Goal: Task Accomplishment & Management: Manage account settings

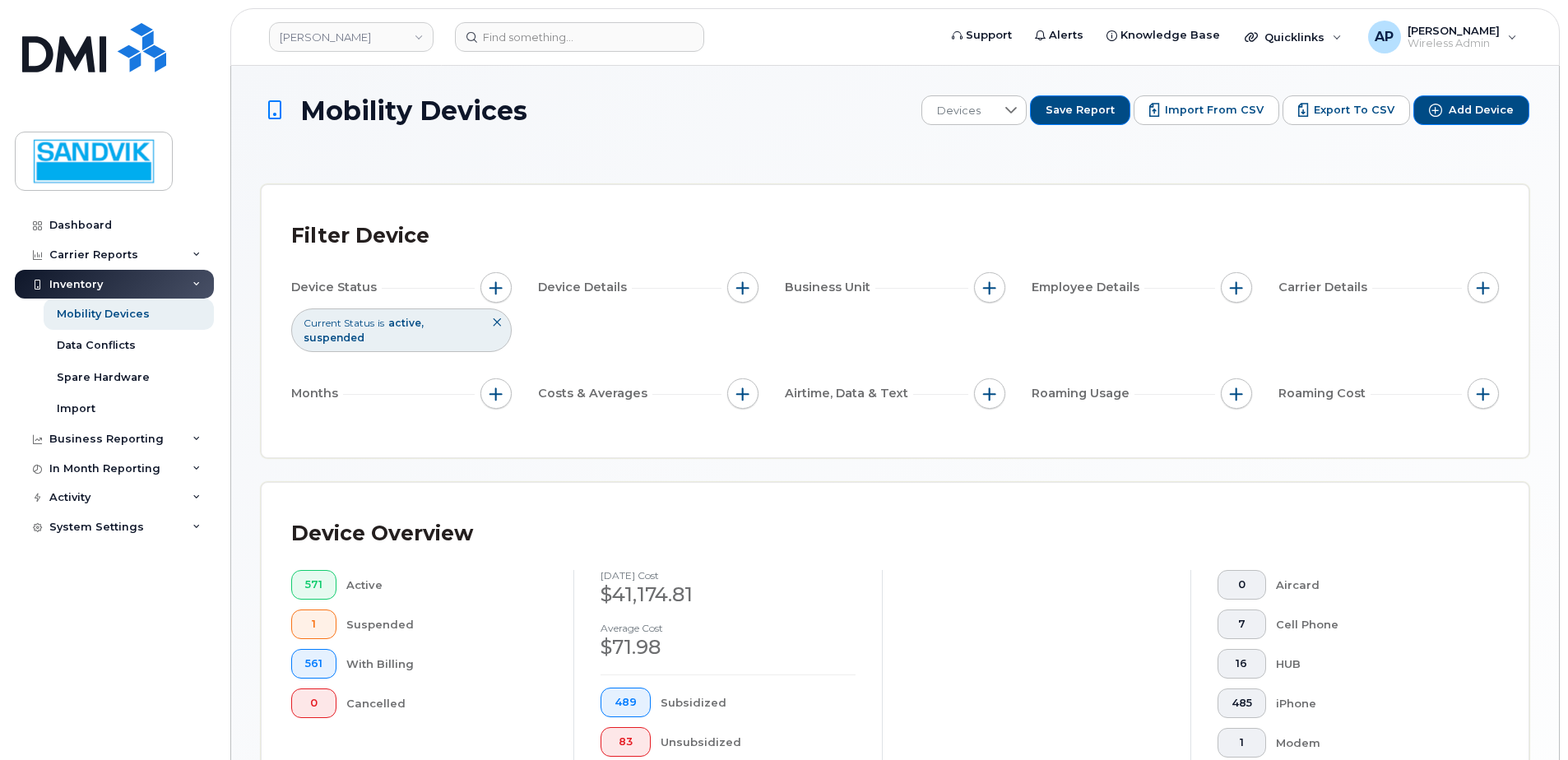
scroll to position [455, 0]
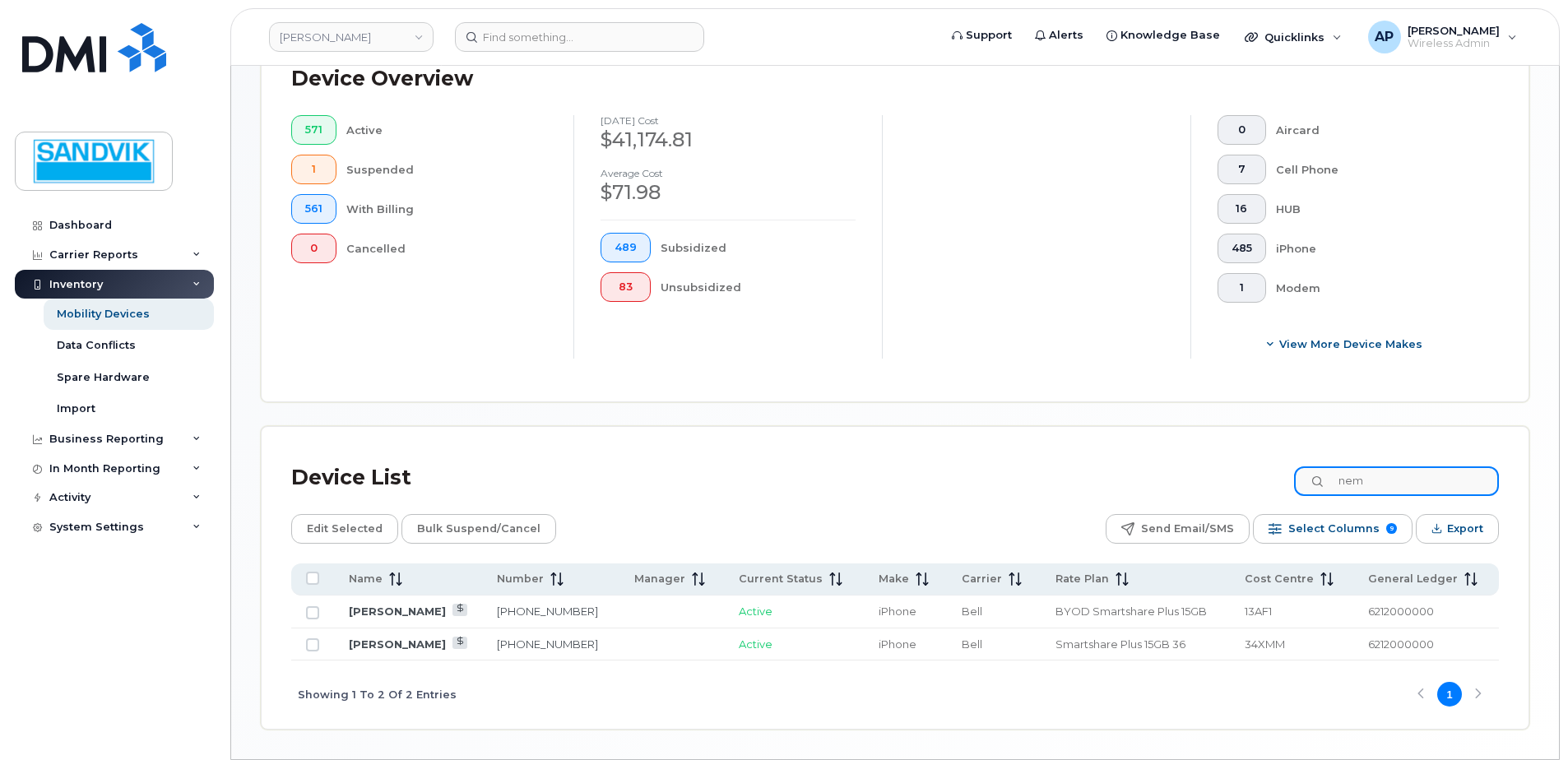
drag, startPoint x: 1397, startPoint y: 483, endPoint x: 1303, endPoint y: 470, distance: 94.9
click at [1303, 470] on div "Device List nem" at bounding box center [895, 478] width 1207 height 43
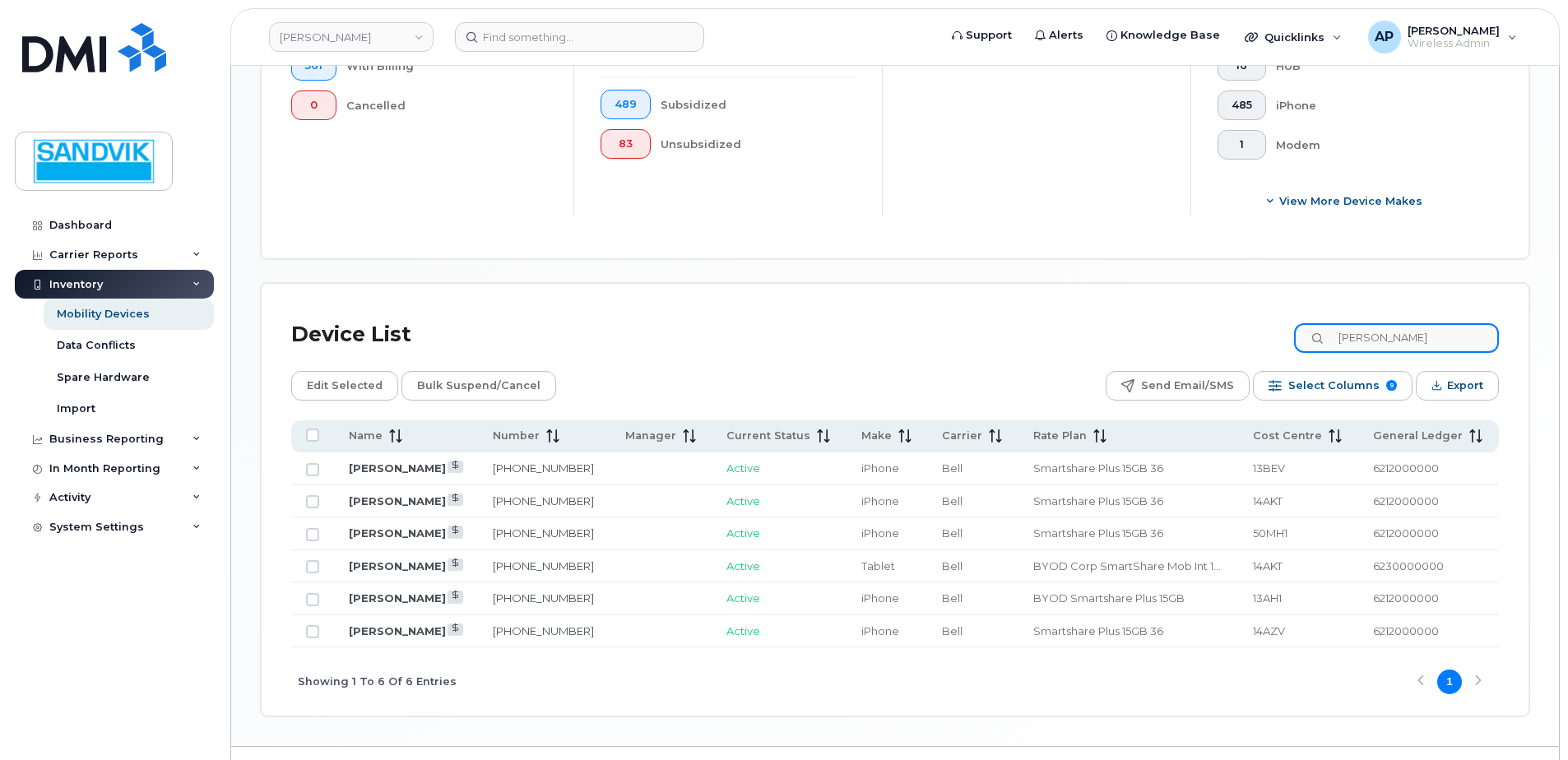
scroll to position [637, 0]
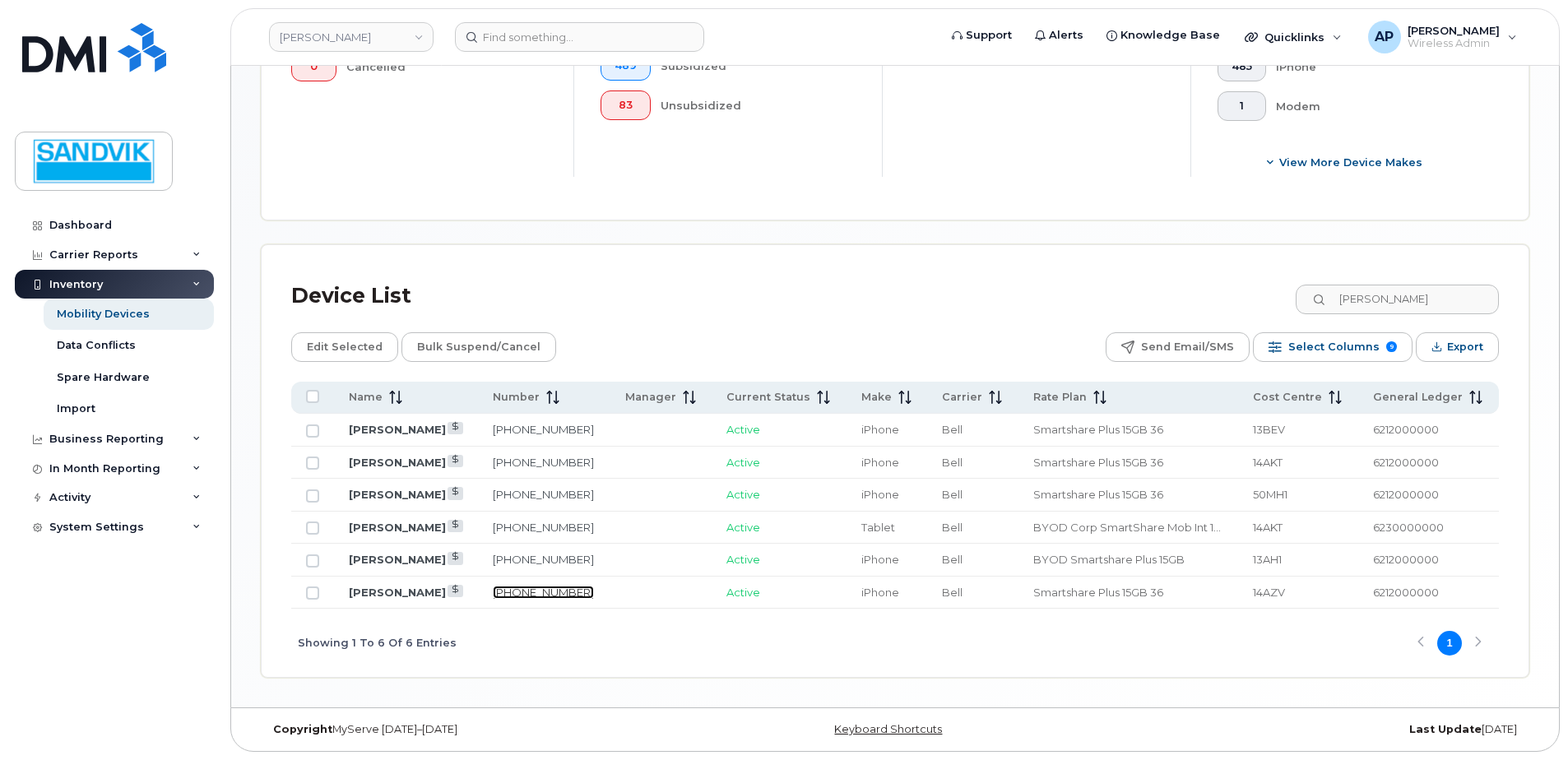
click at [532, 586] on link "705-988-4899" at bounding box center [543, 592] width 101 height 13
drag, startPoint x: 1396, startPoint y: 307, endPoint x: 1295, endPoint y: 305, distance: 101.0
click at [1295, 305] on div "Device List brad" at bounding box center [895, 296] width 1207 height 43
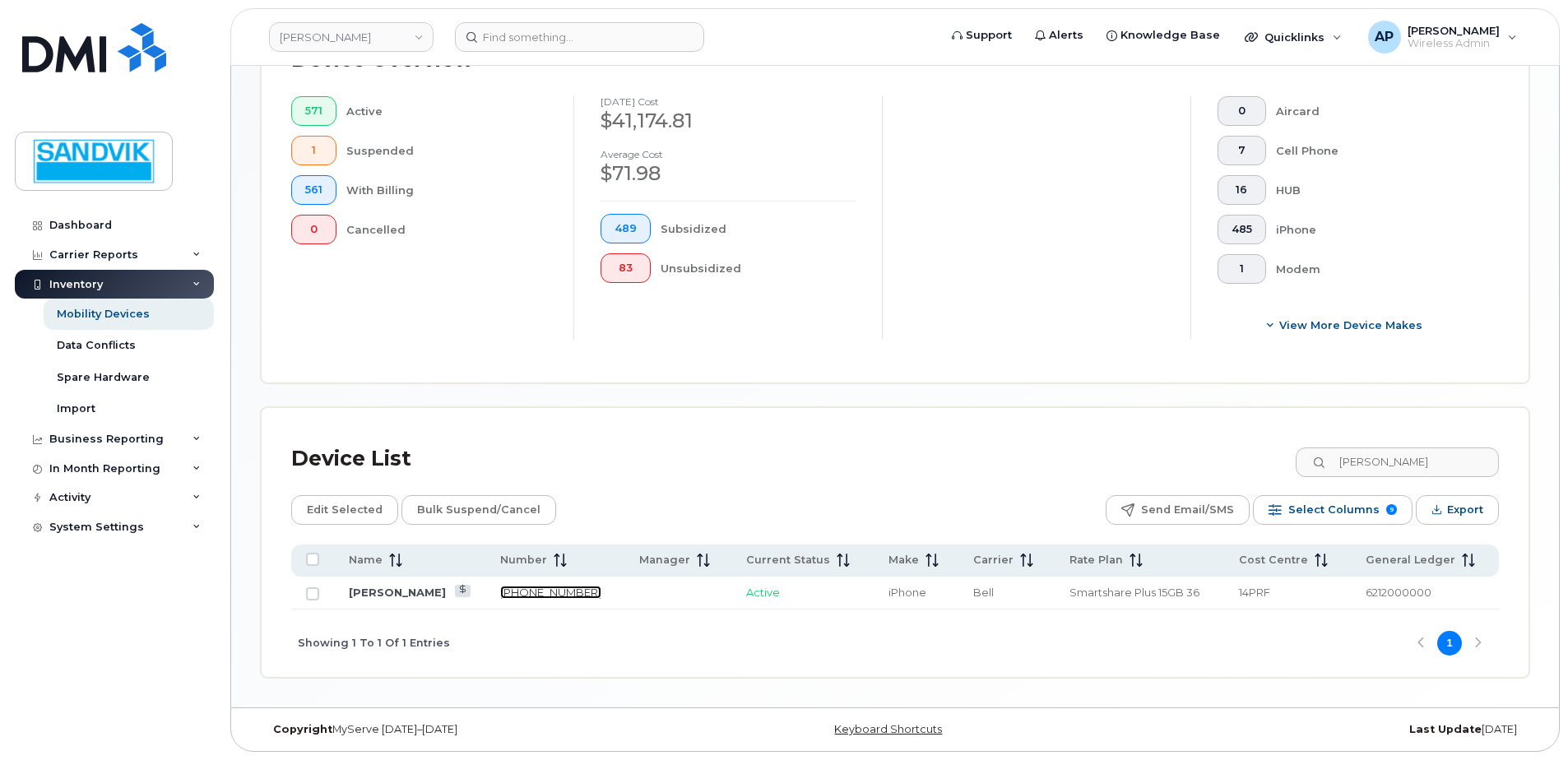
click at [519, 592] on link "416-970-2420" at bounding box center [551, 592] width 101 height 13
drag, startPoint x: 1398, startPoint y: 467, endPoint x: 1356, endPoint y: 466, distance: 42.0
click at [1356, 466] on input "plaunt" at bounding box center [1396, 463] width 205 height 30
type input "saman"
click at [547, 590] on link "249-377-7909" at bounding box center [551, 592] width 101 height 13
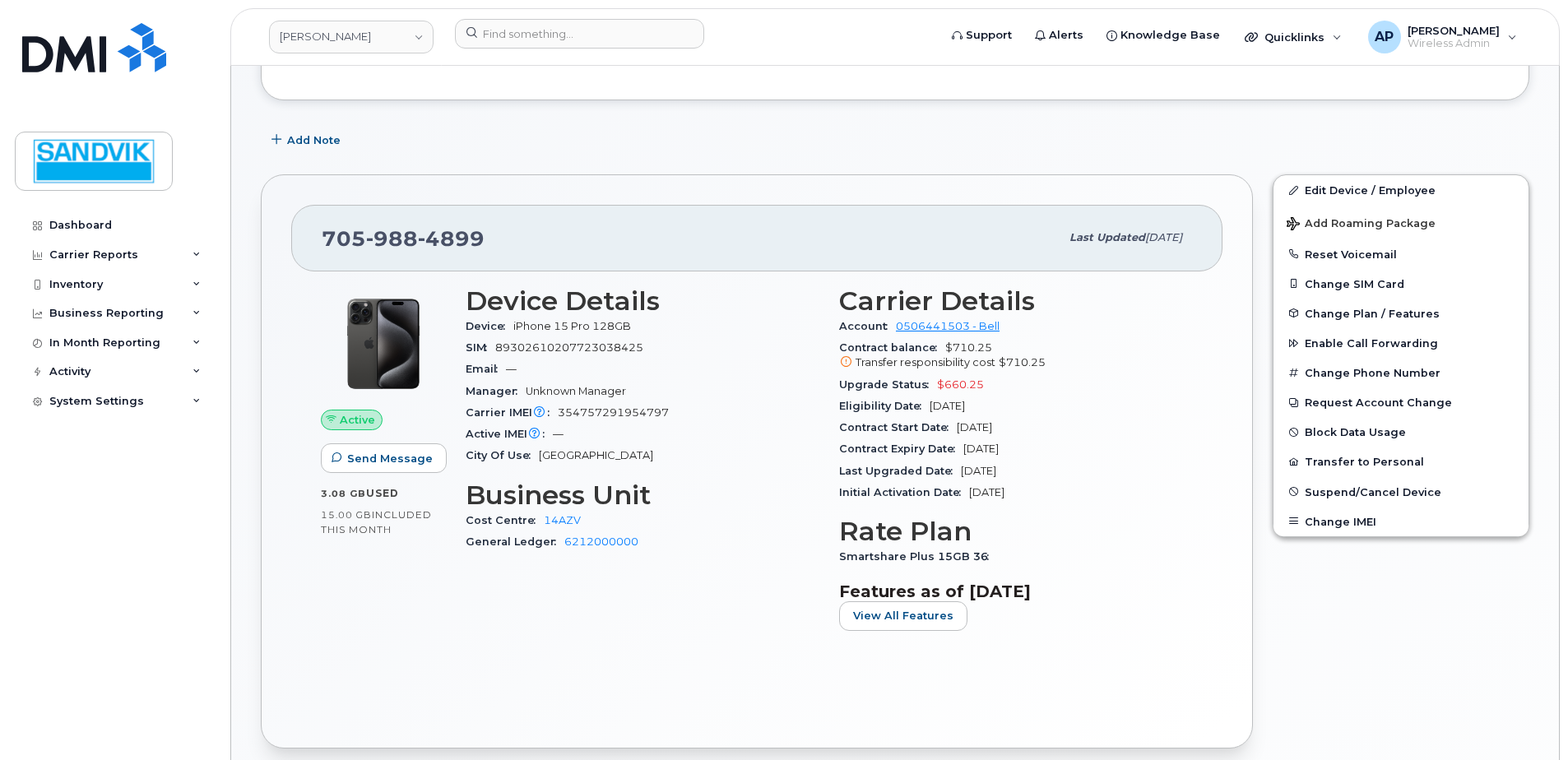
scroll to position [246, 0]
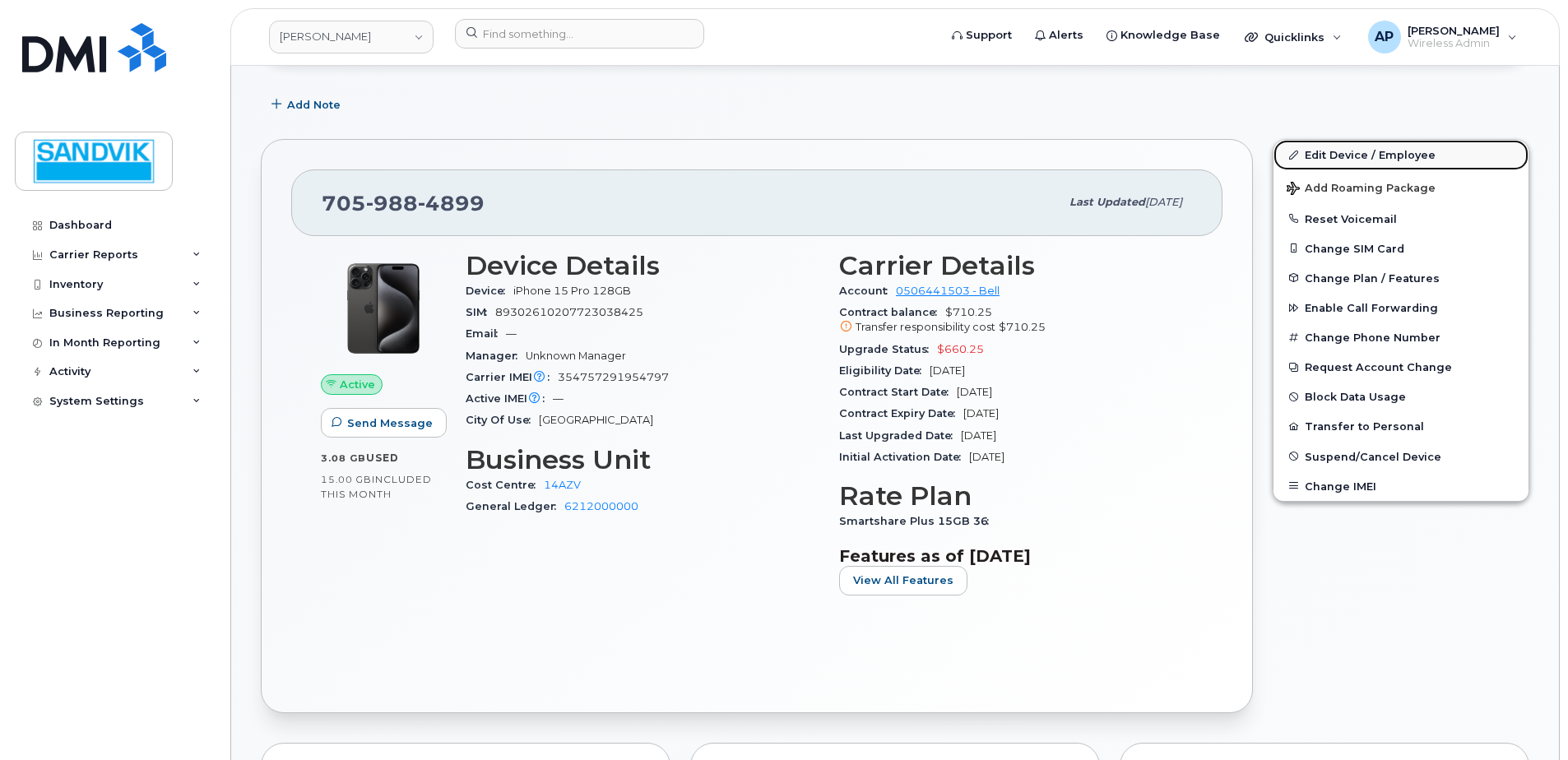
click at [1329, 152] on link "Edit Device / Employee" at bounding box center [1400, 155] width 255 height 30
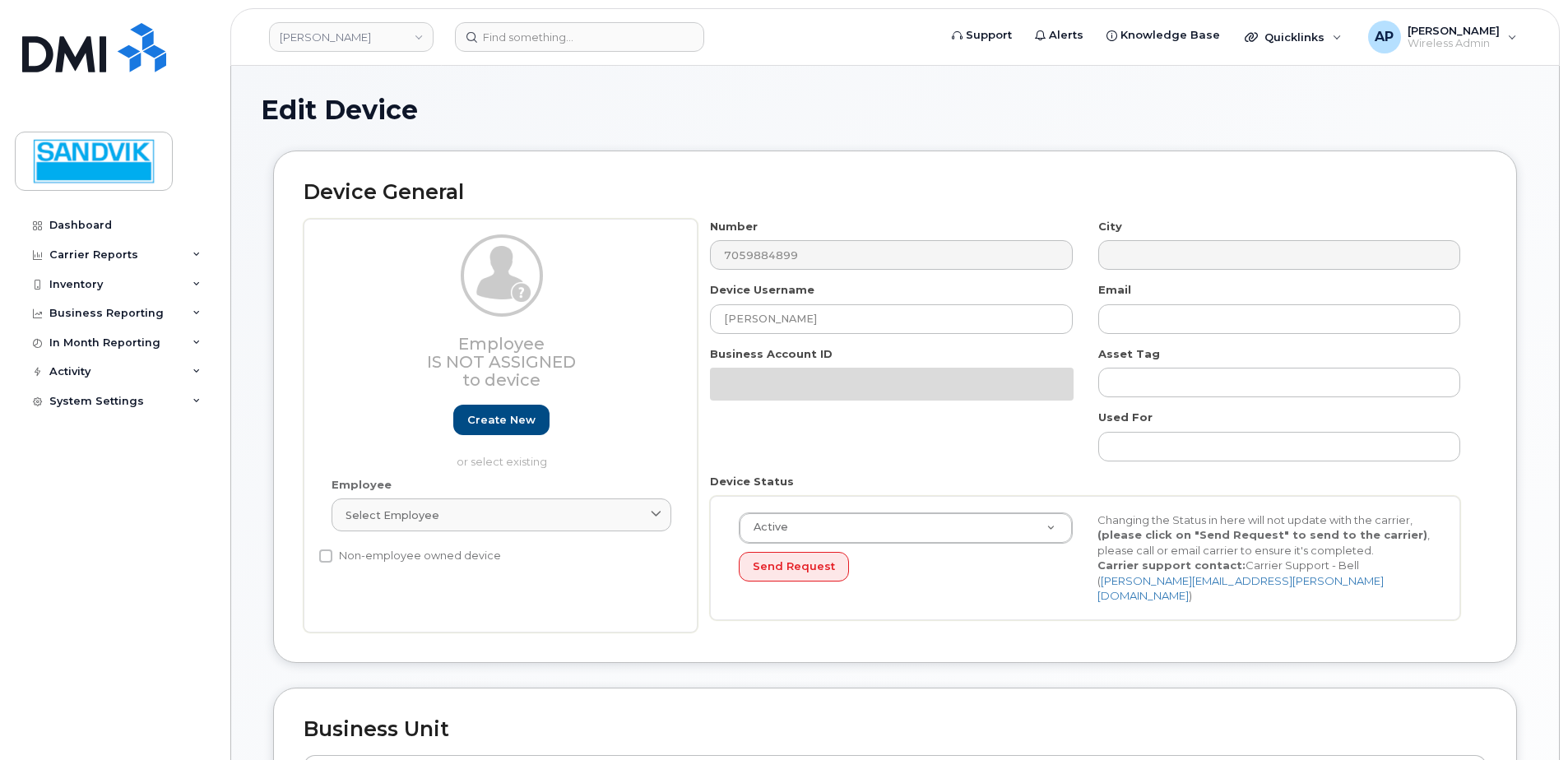
select select "582100"
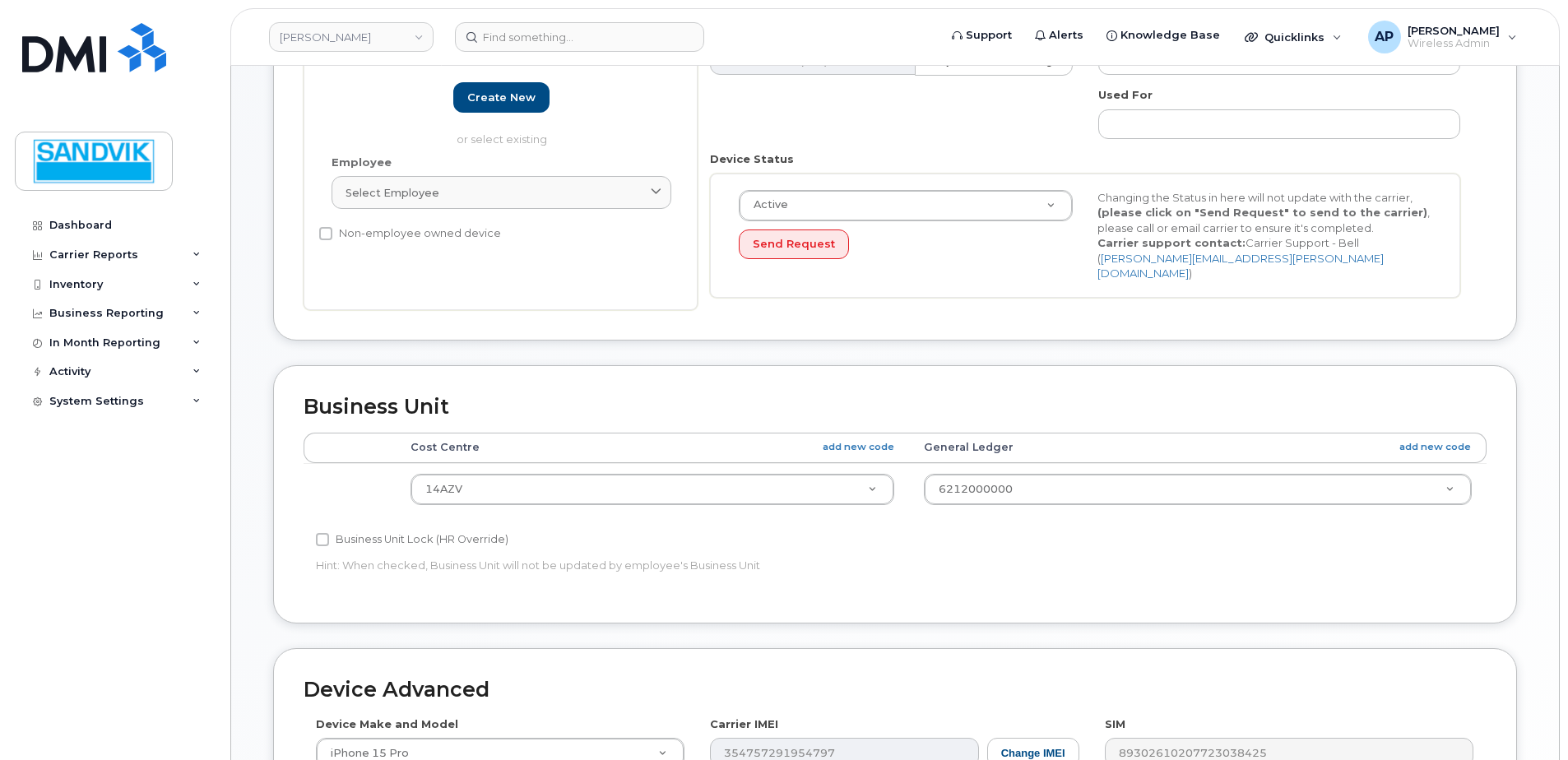
scroll to position [329, 0]
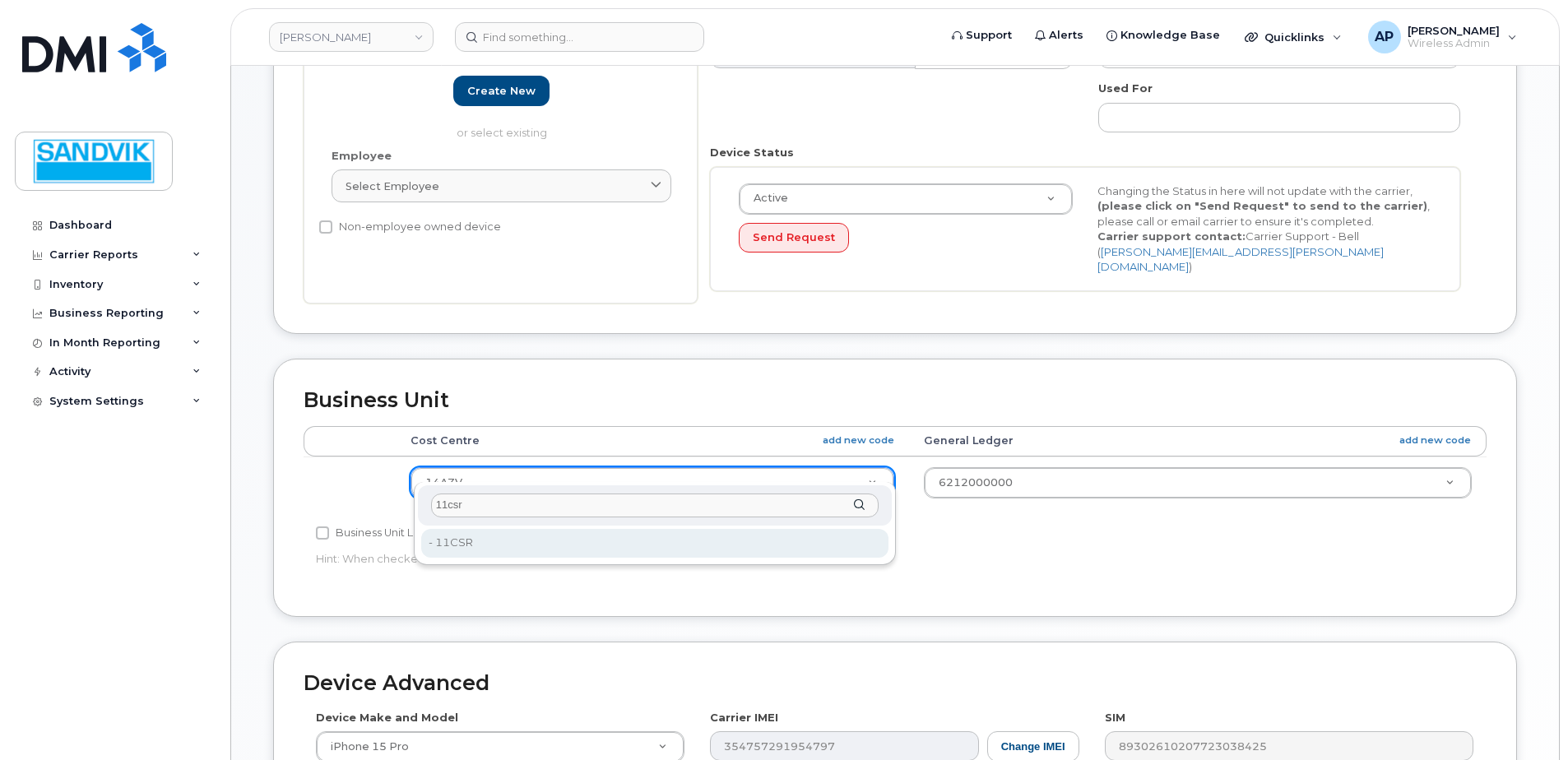
type input "11csr"
type input "582193"
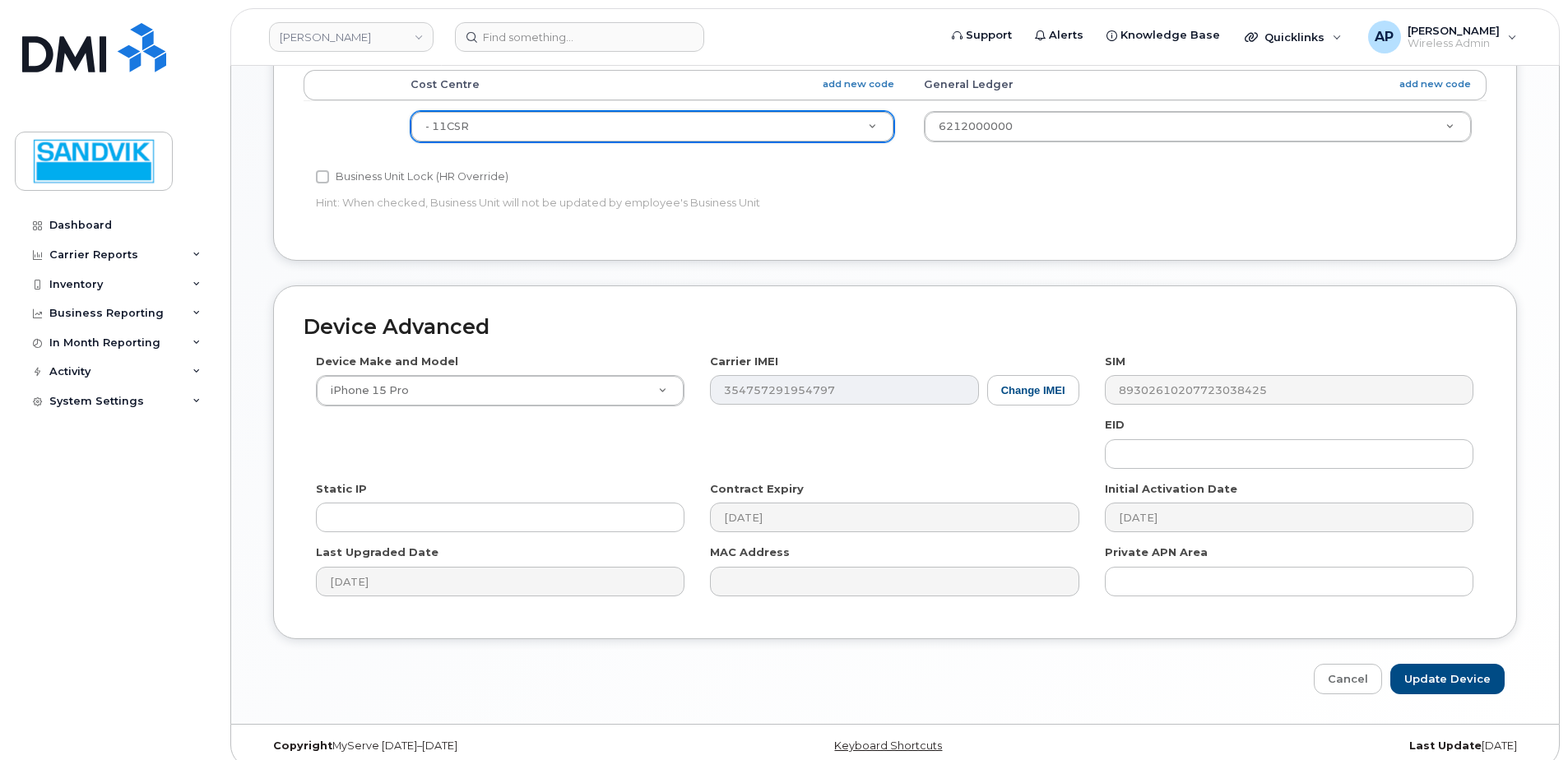
scroll to position [686, 0]
click at [1439, 663] on input "Update Device" at bounding box center [1447, 678] width 114 height 30
type input "Saving..."
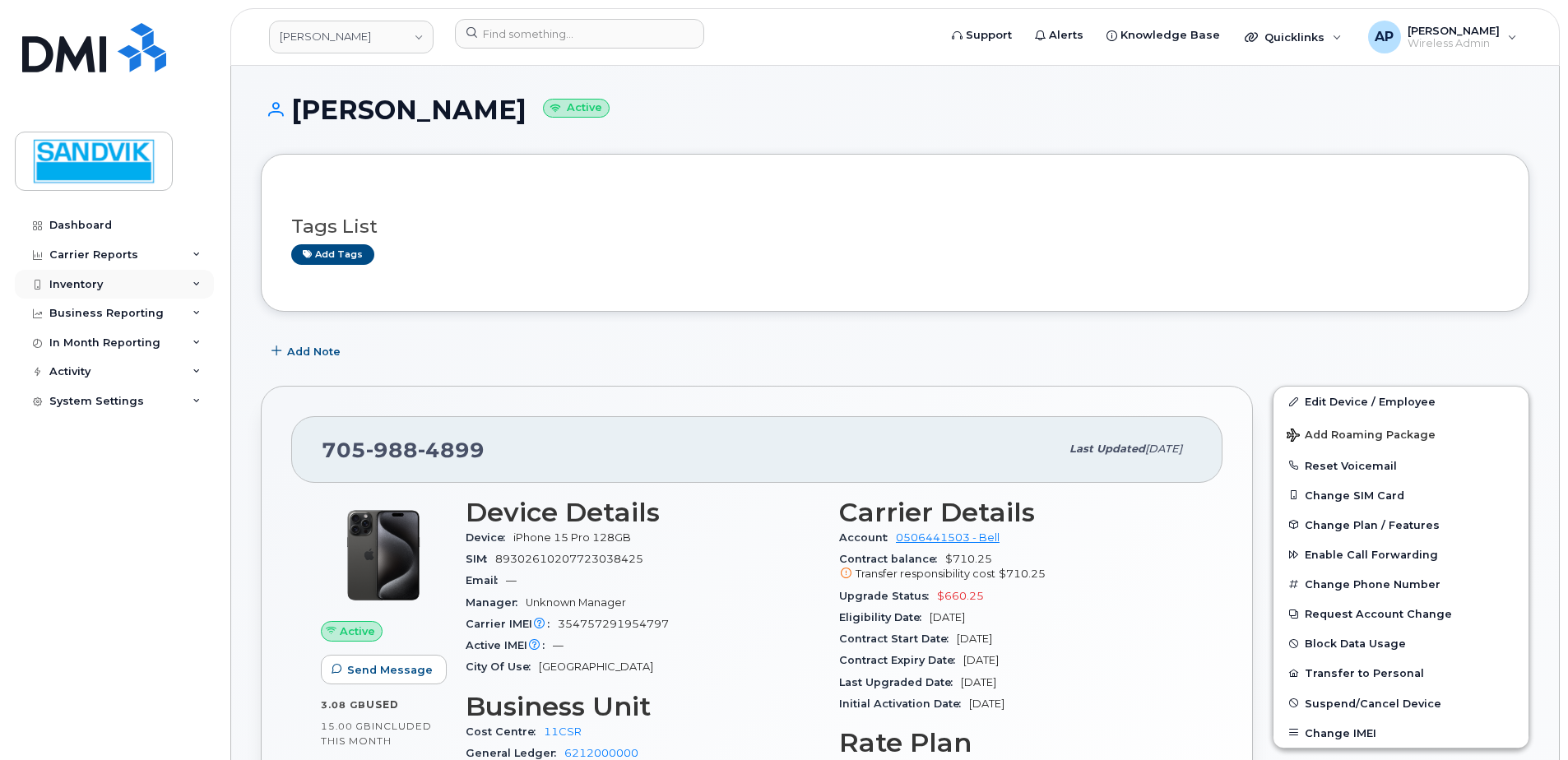
click at [97, 286] on div "Inventory" at bounding box center [76, 285] width 53 height 13
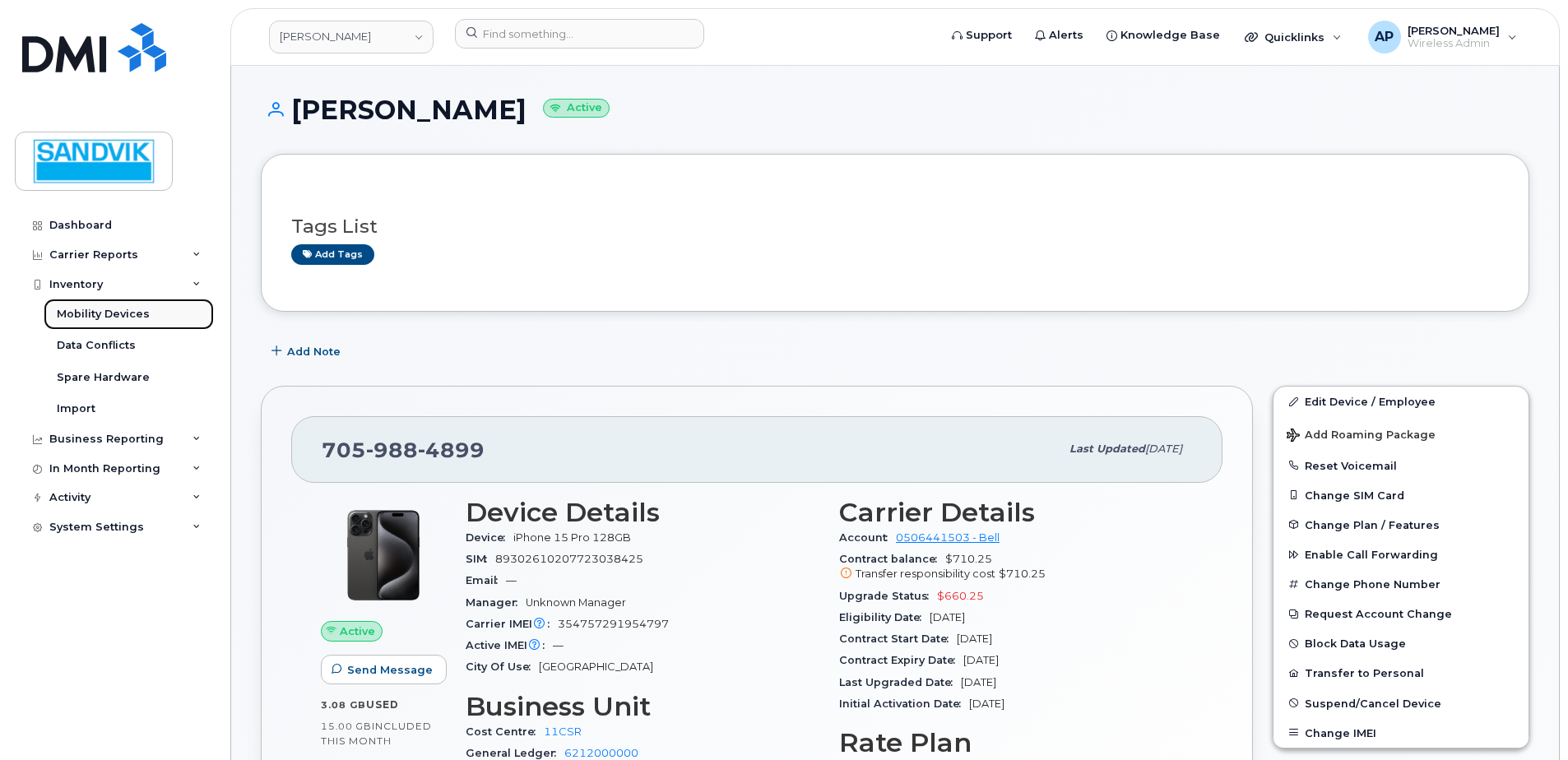
click at [87, 313] on div "Mobility Devices" at bounding box center [103, 315] width 93 height 15
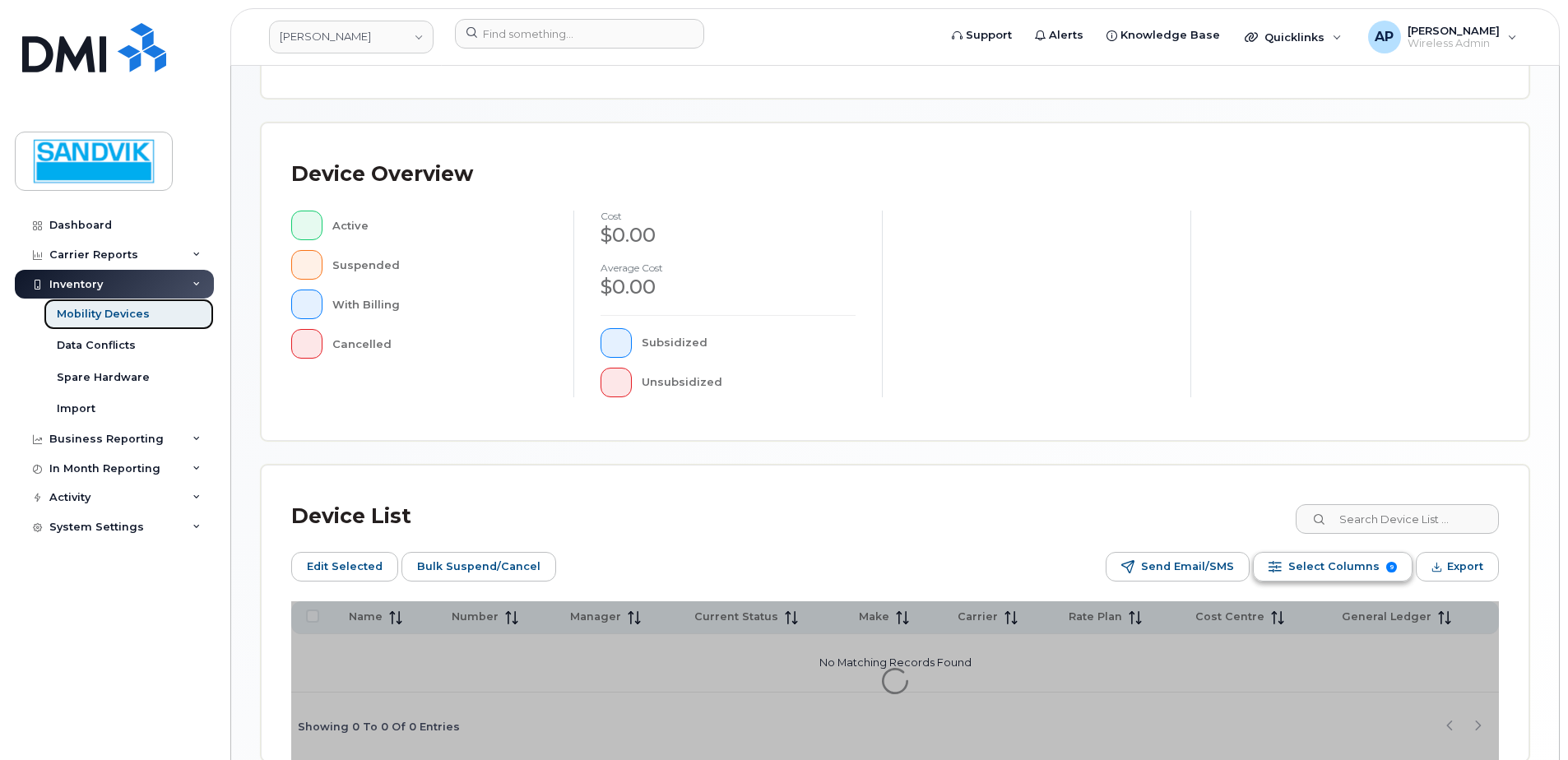
scroll to position [329, 0]
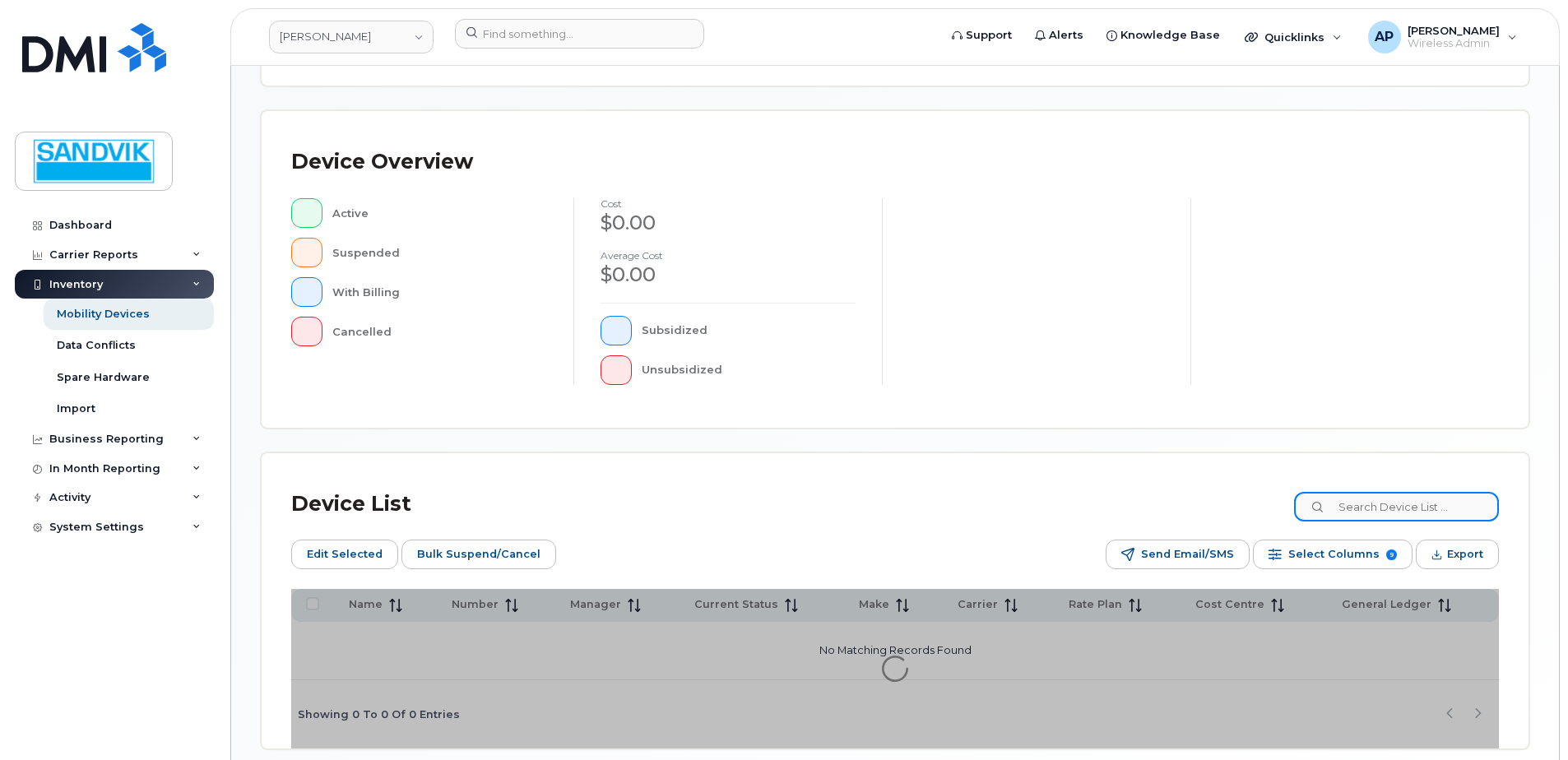
click at [1365, 510] on input at bounding box center [1396, 507] width 205 height 30
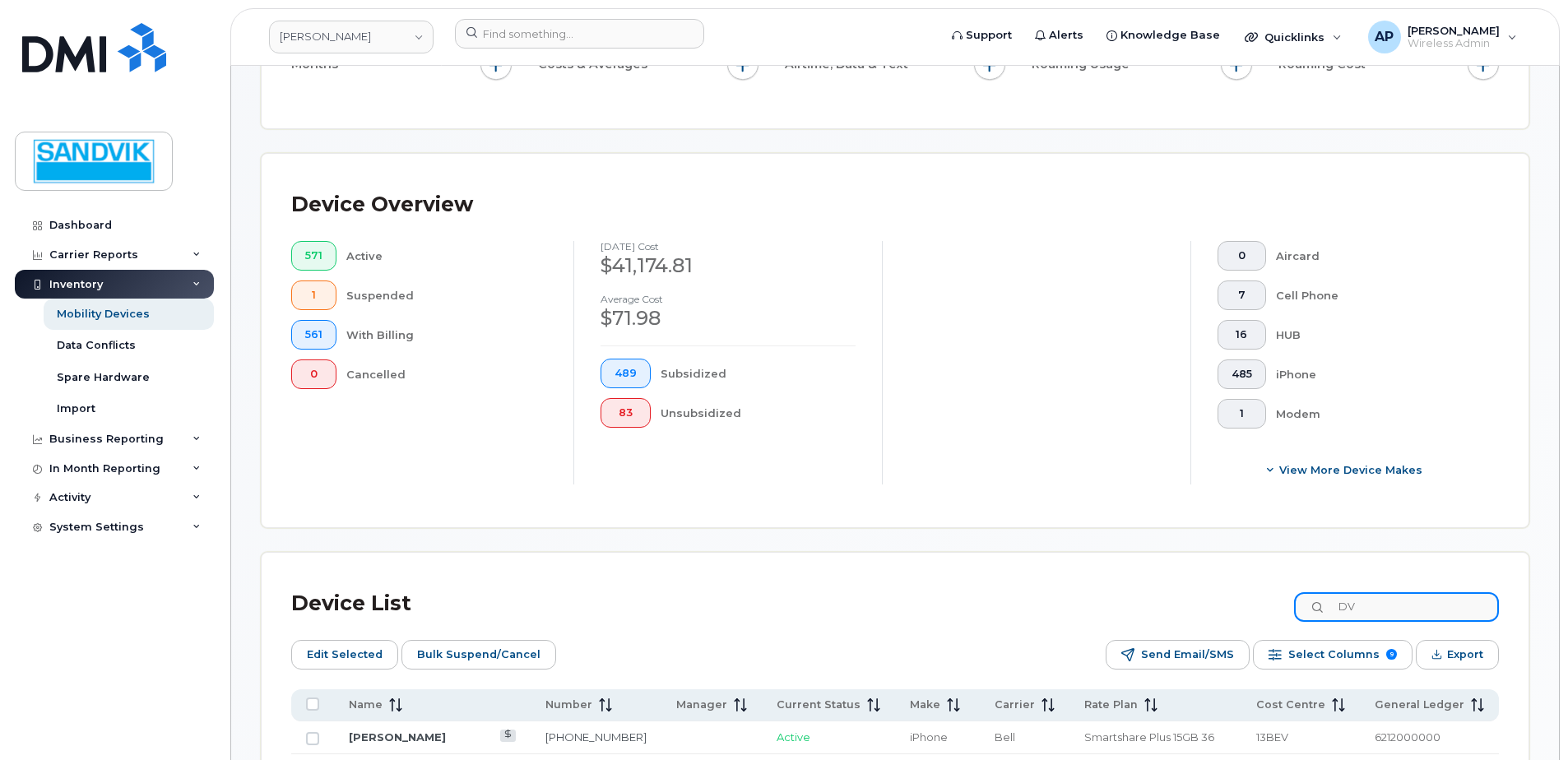
scroll to position [373, 0]
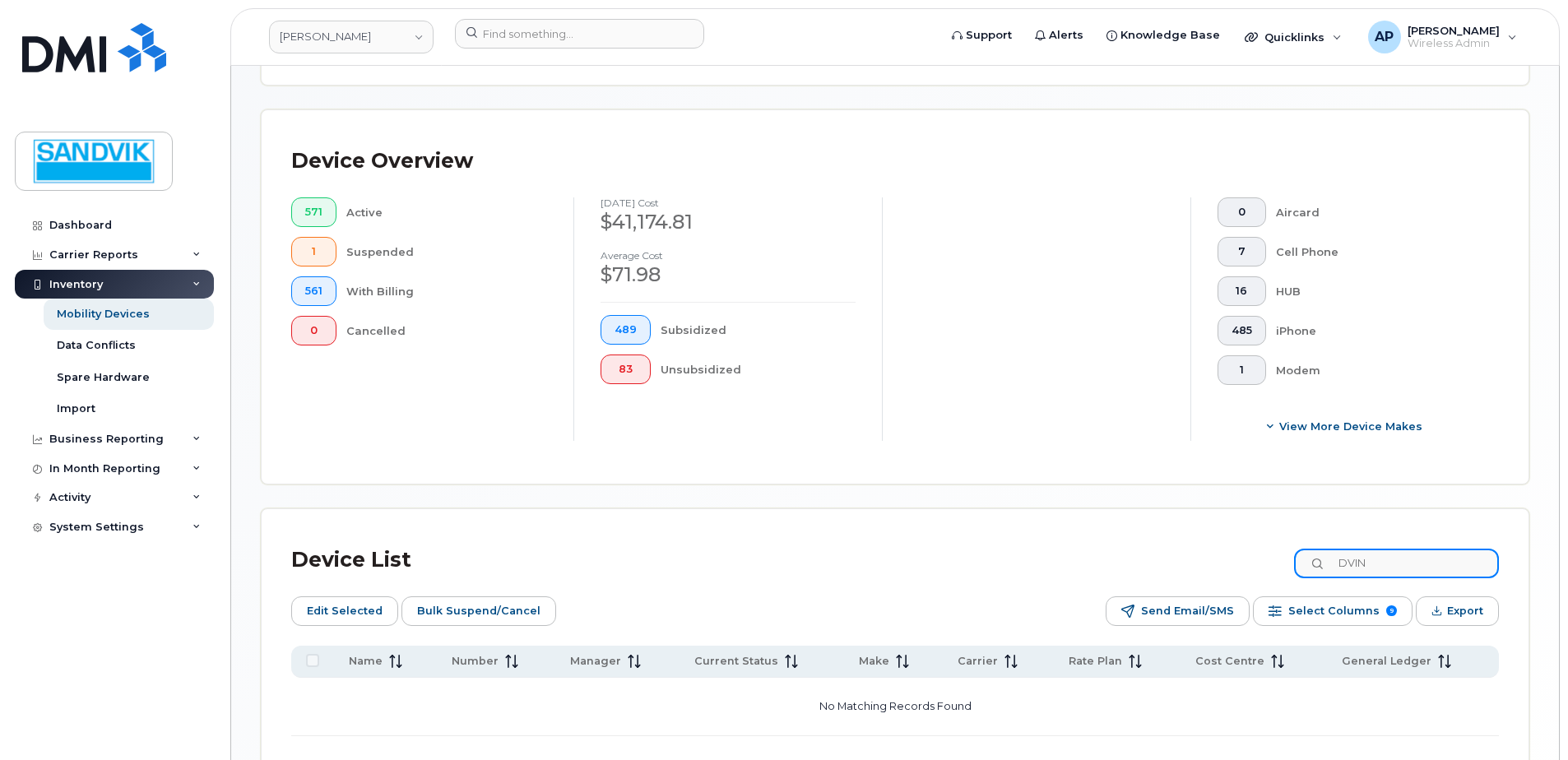
click at [1365, 567] on input "DVIN" at bounding box center [1396, 564] width 205 height 30
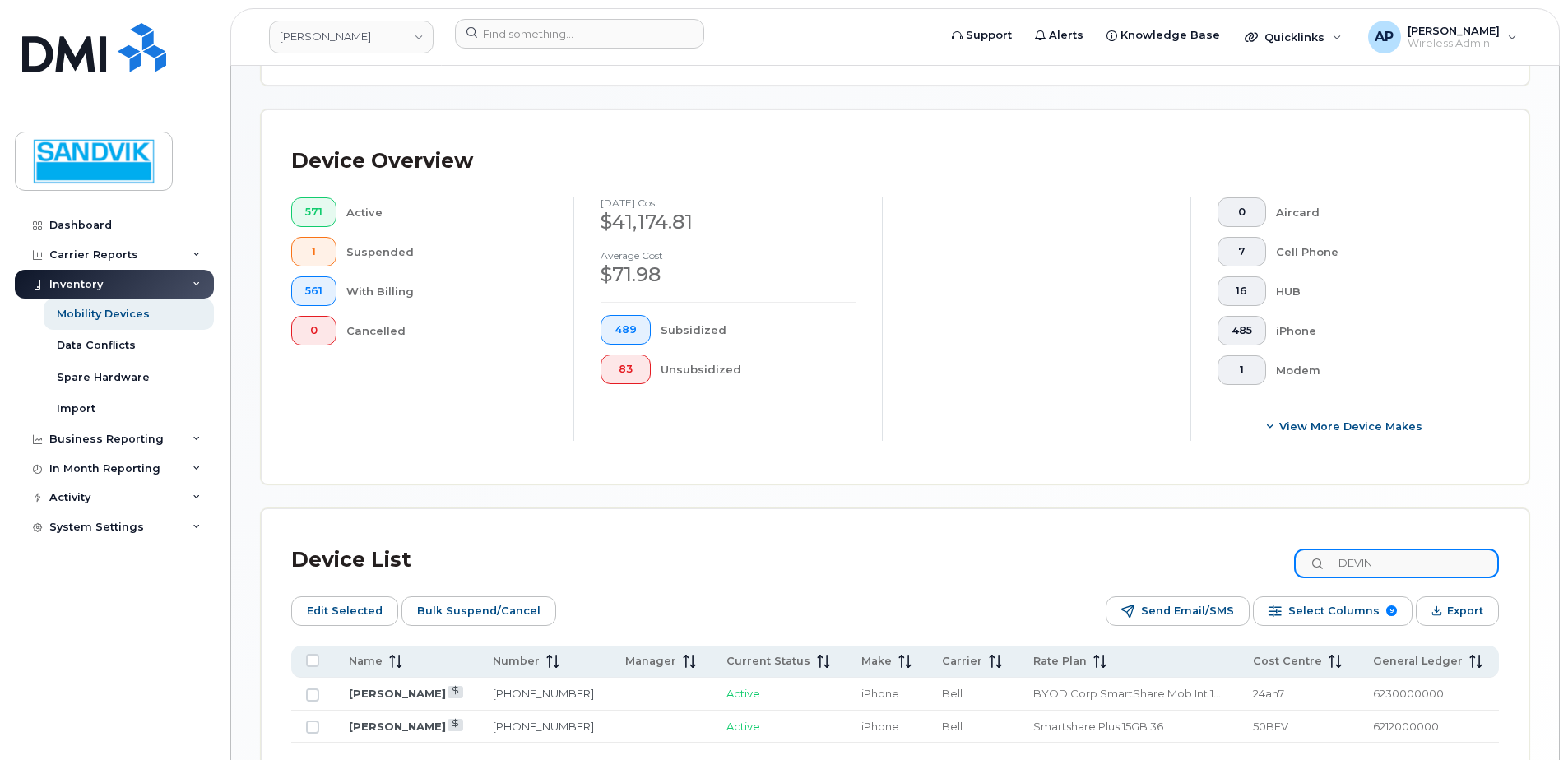
type input "DEVIN"
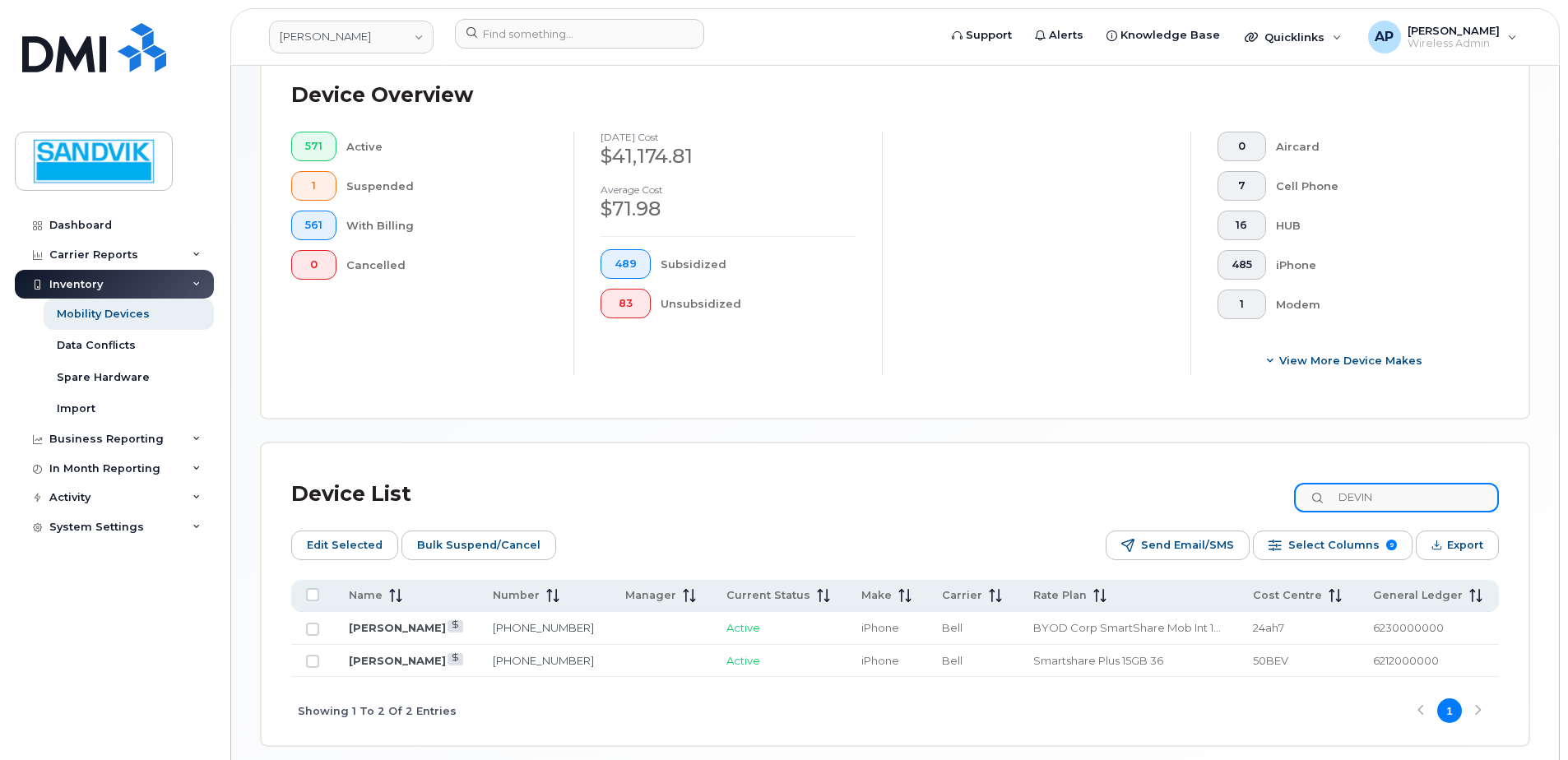
scroll to position [507, 0]
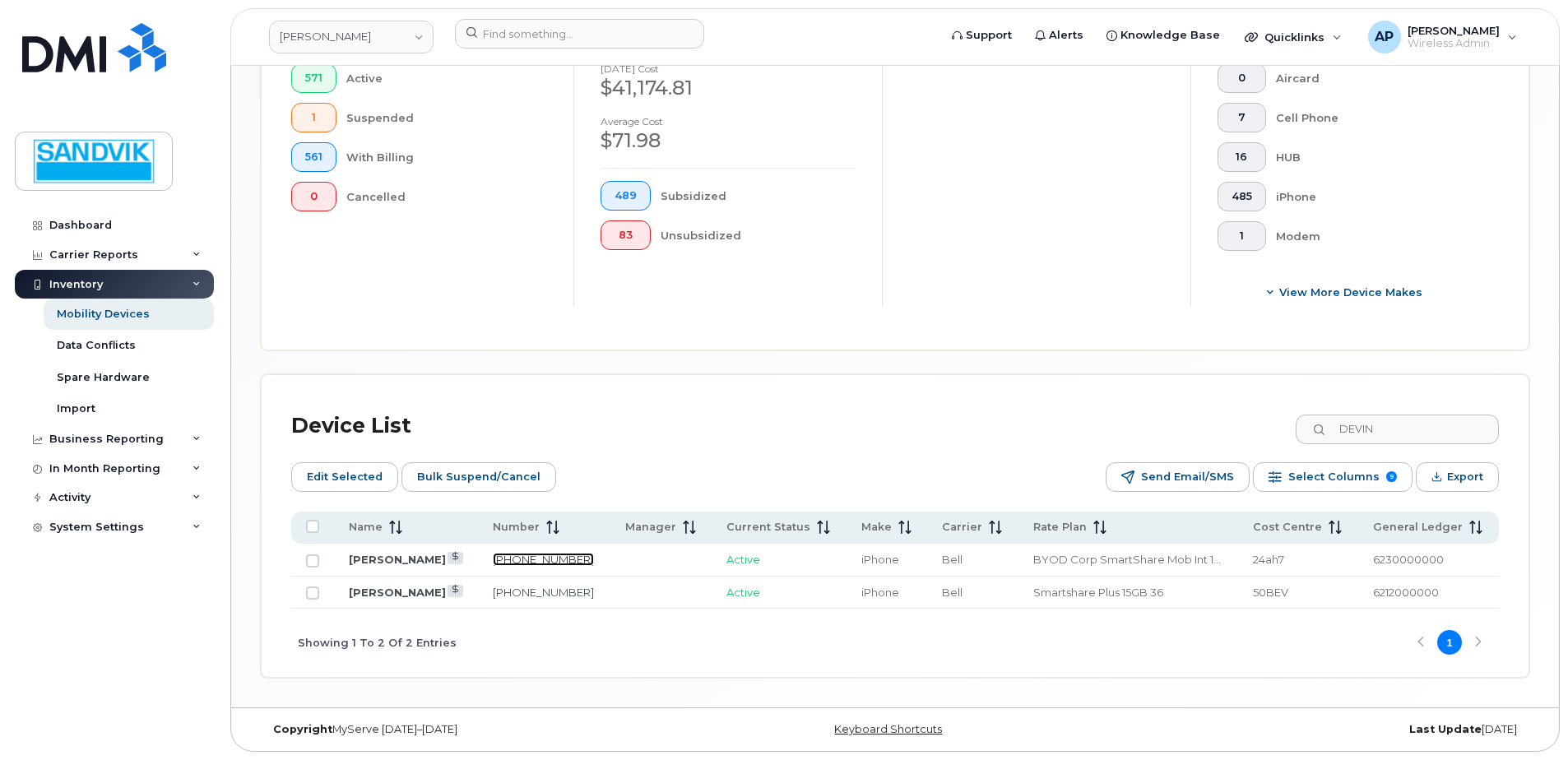
click at [538, 555] on link "705-406-7448" at bounding box center [543, 559] width 101 height 13
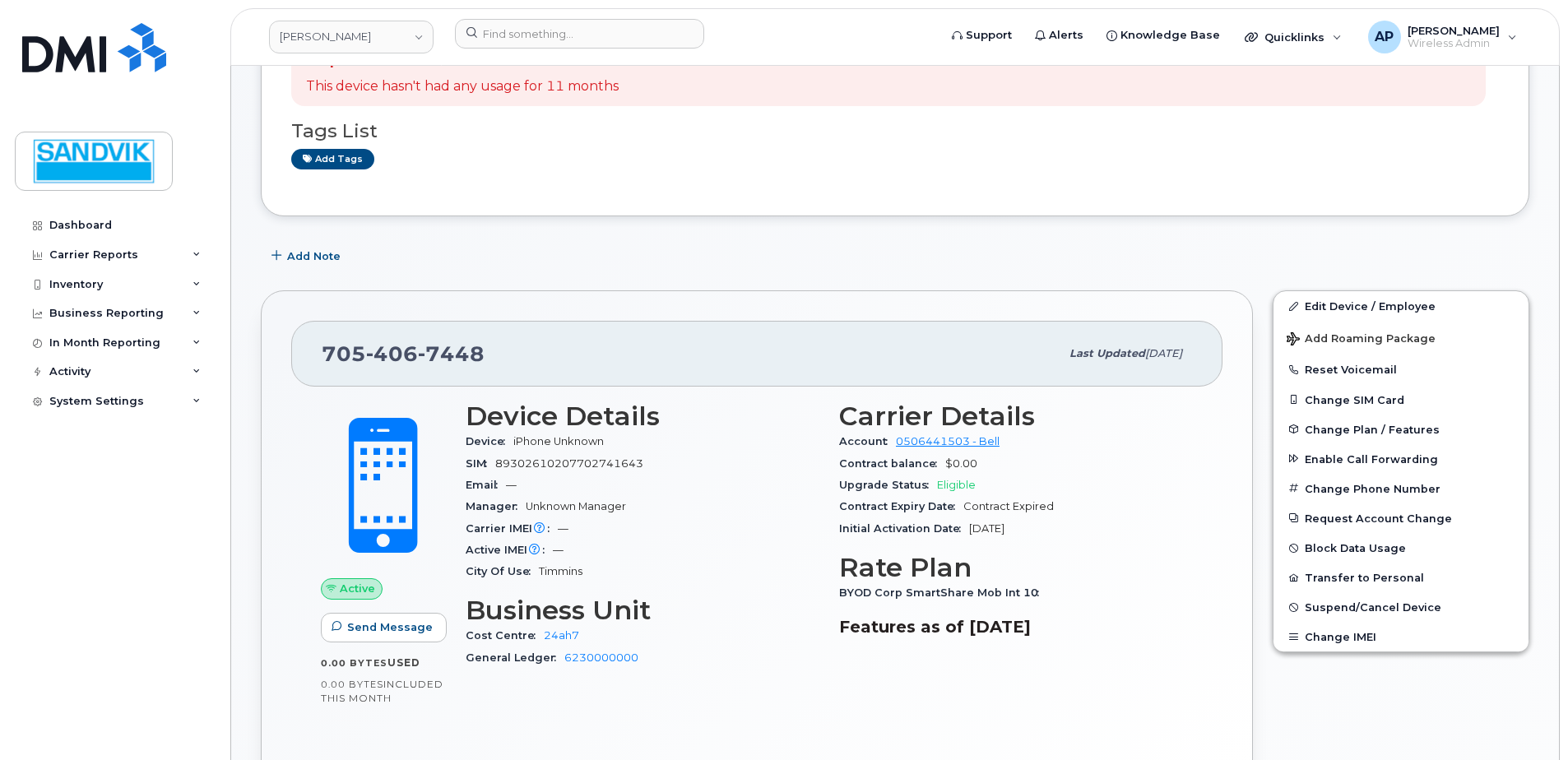
scroll to position [165, 0]
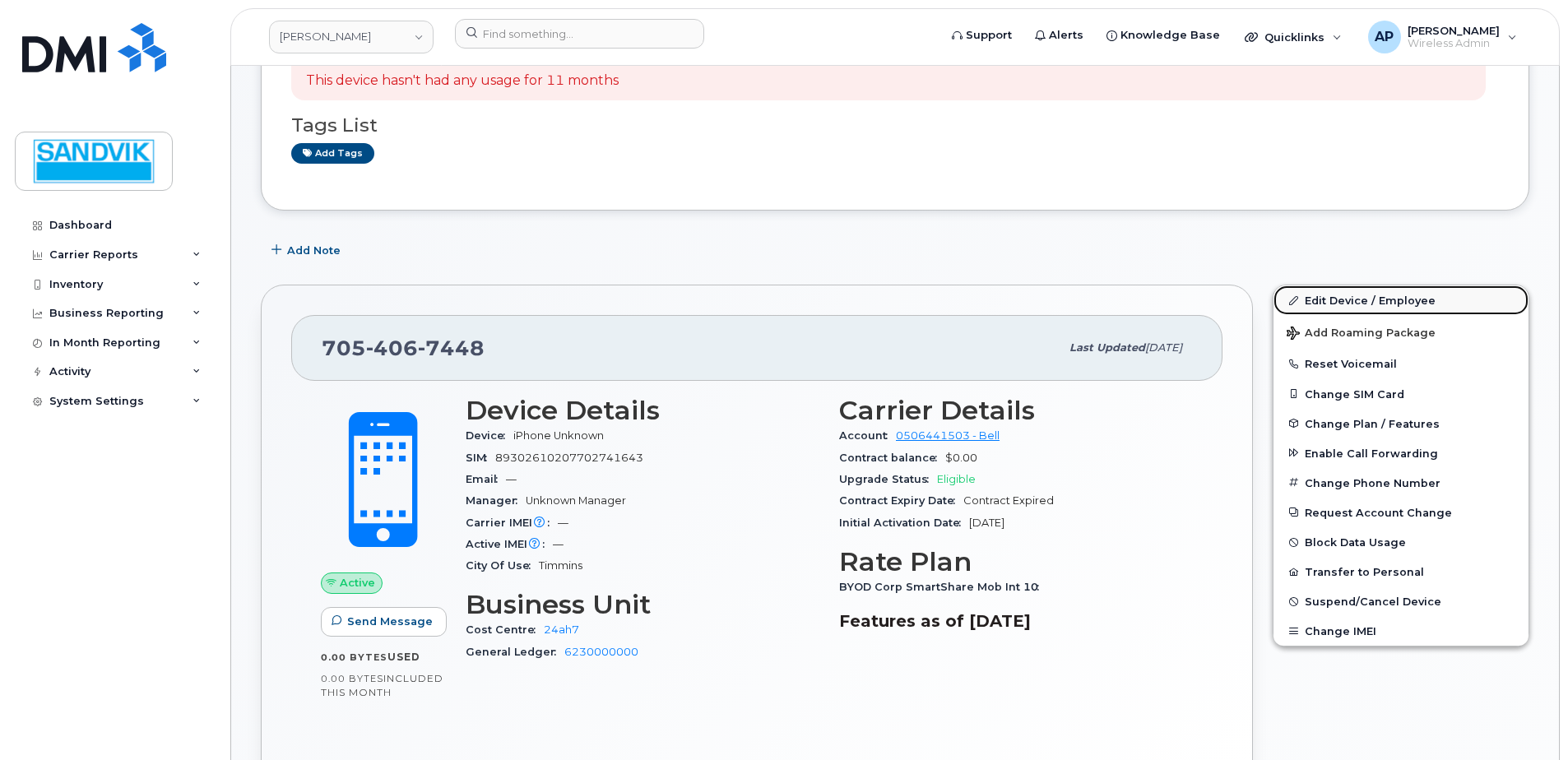
click at [1312, 301] on link "Edit Device / Employee" at bounding box center [1400, 301] width 255 height 30
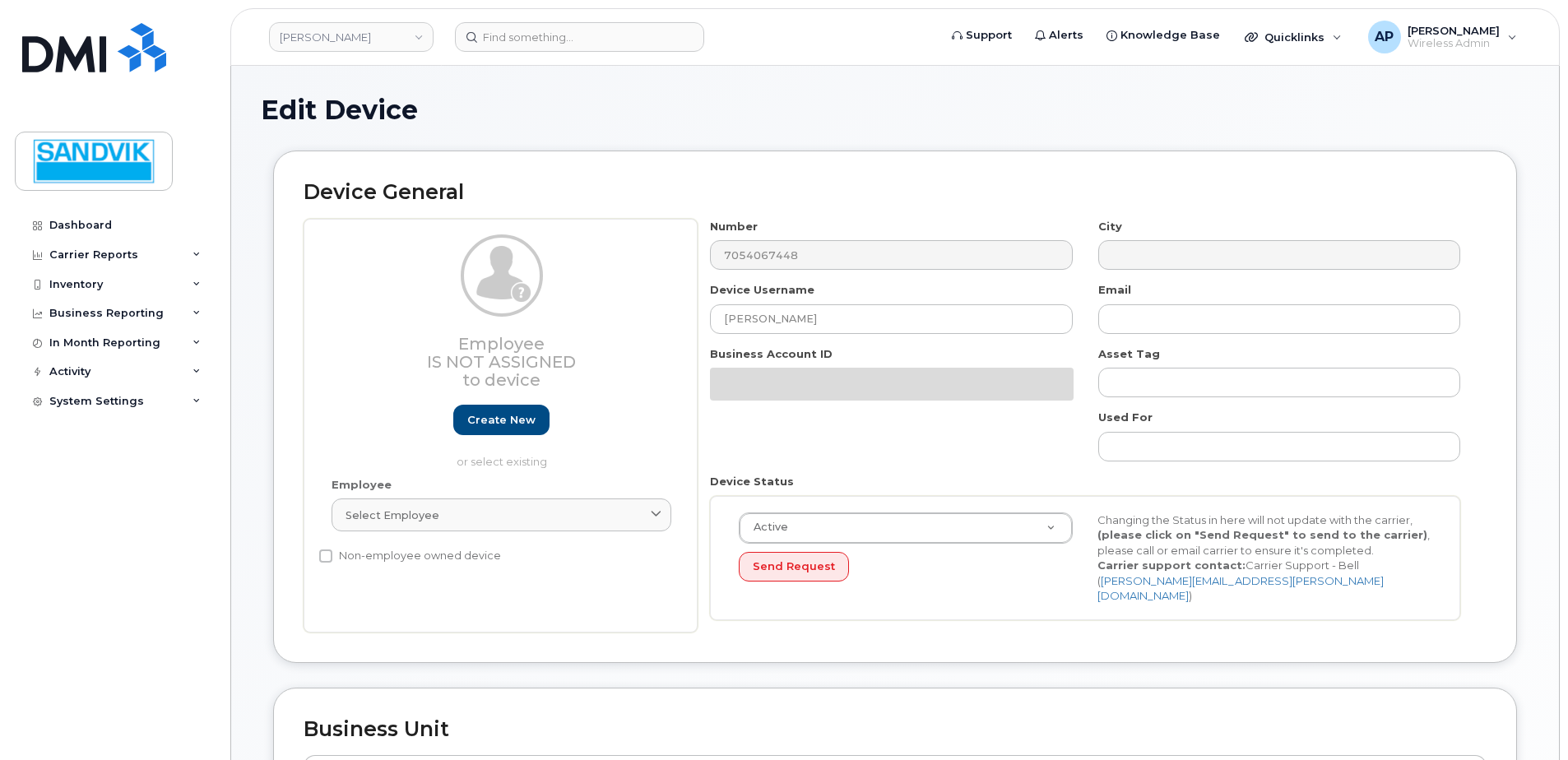
select select "582101"
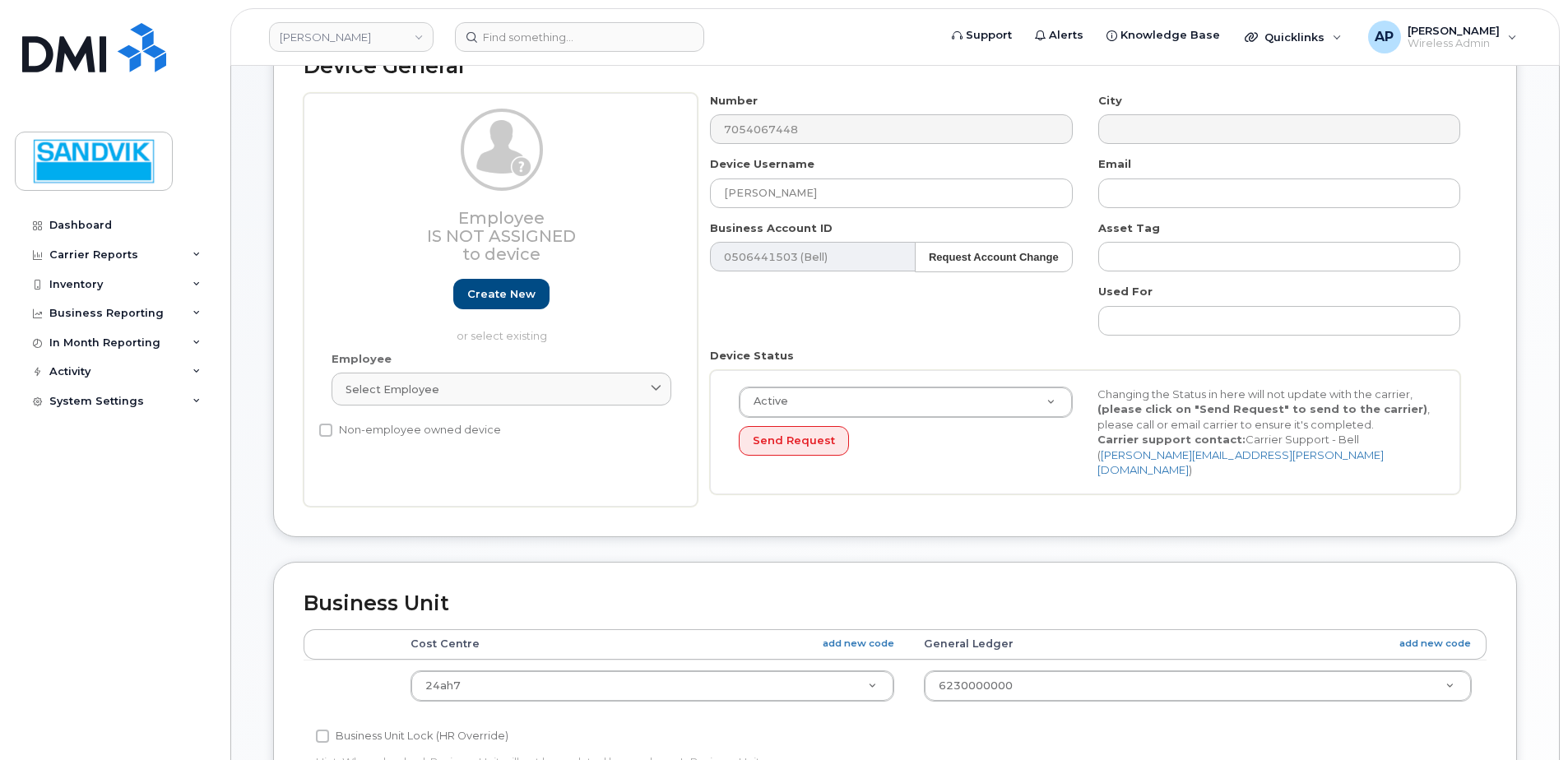
scroll to position [165, 0]
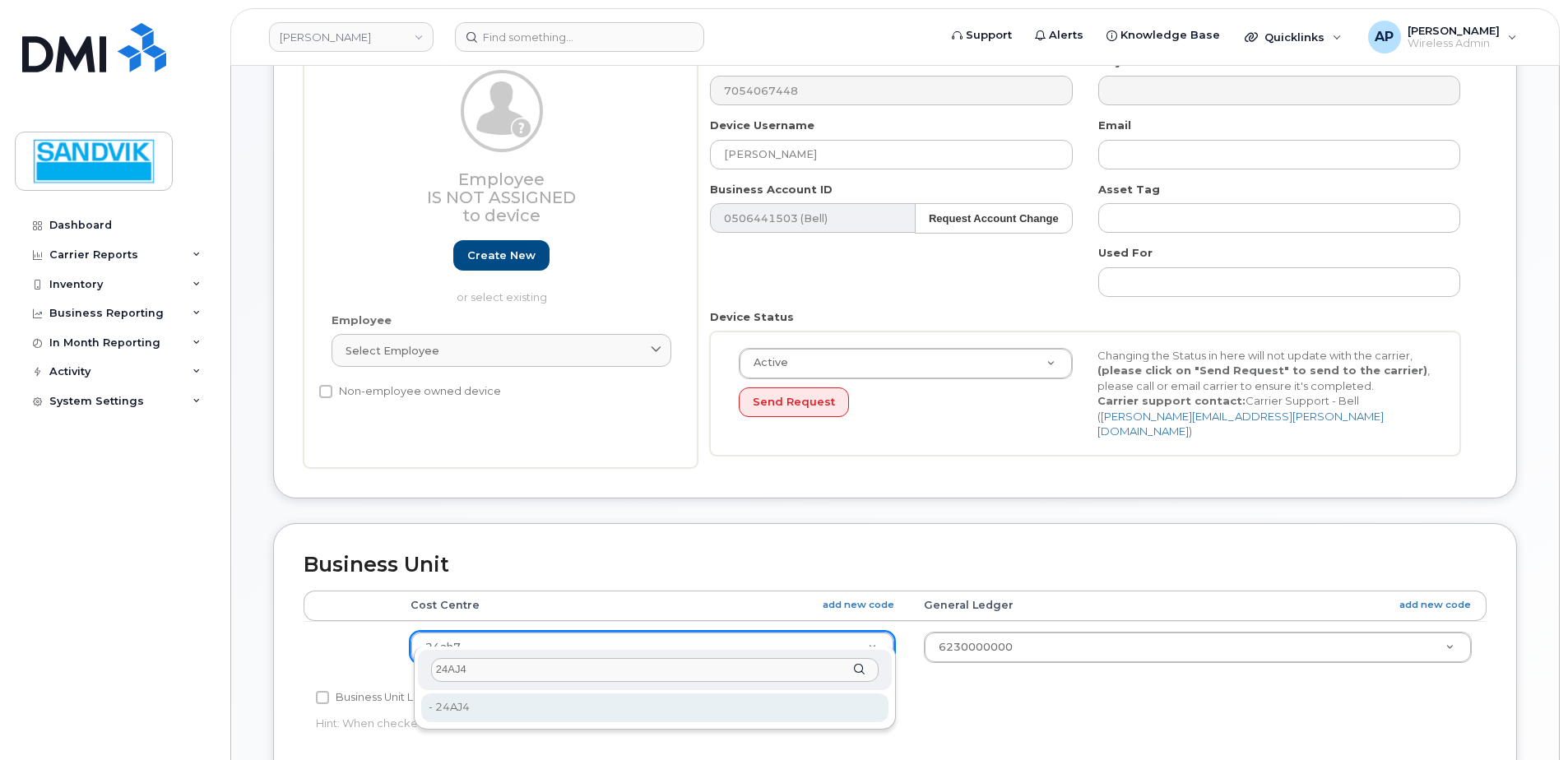
type input "24AJ4"
type input "4134736"
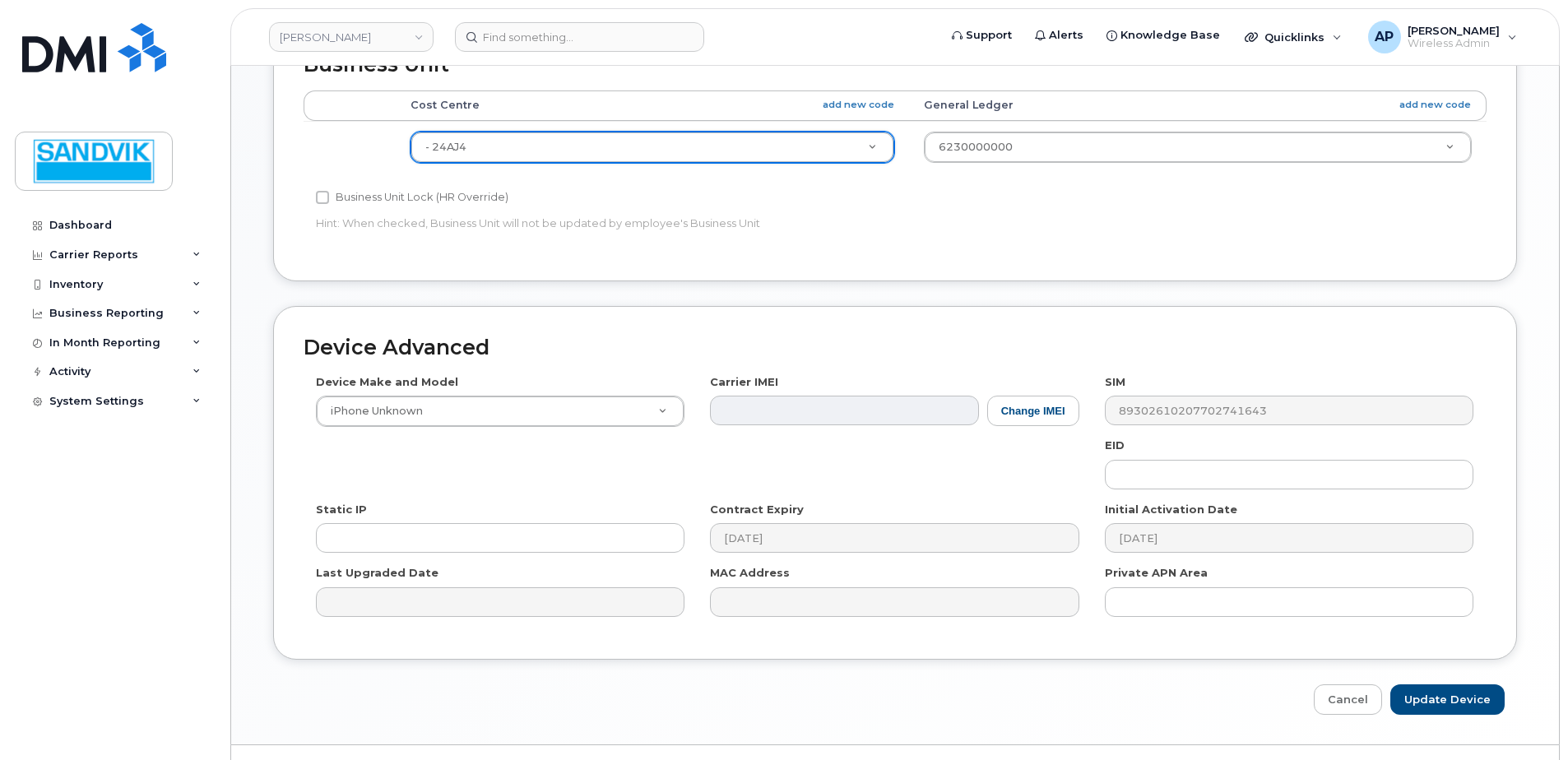
scroll to position [686, 0]
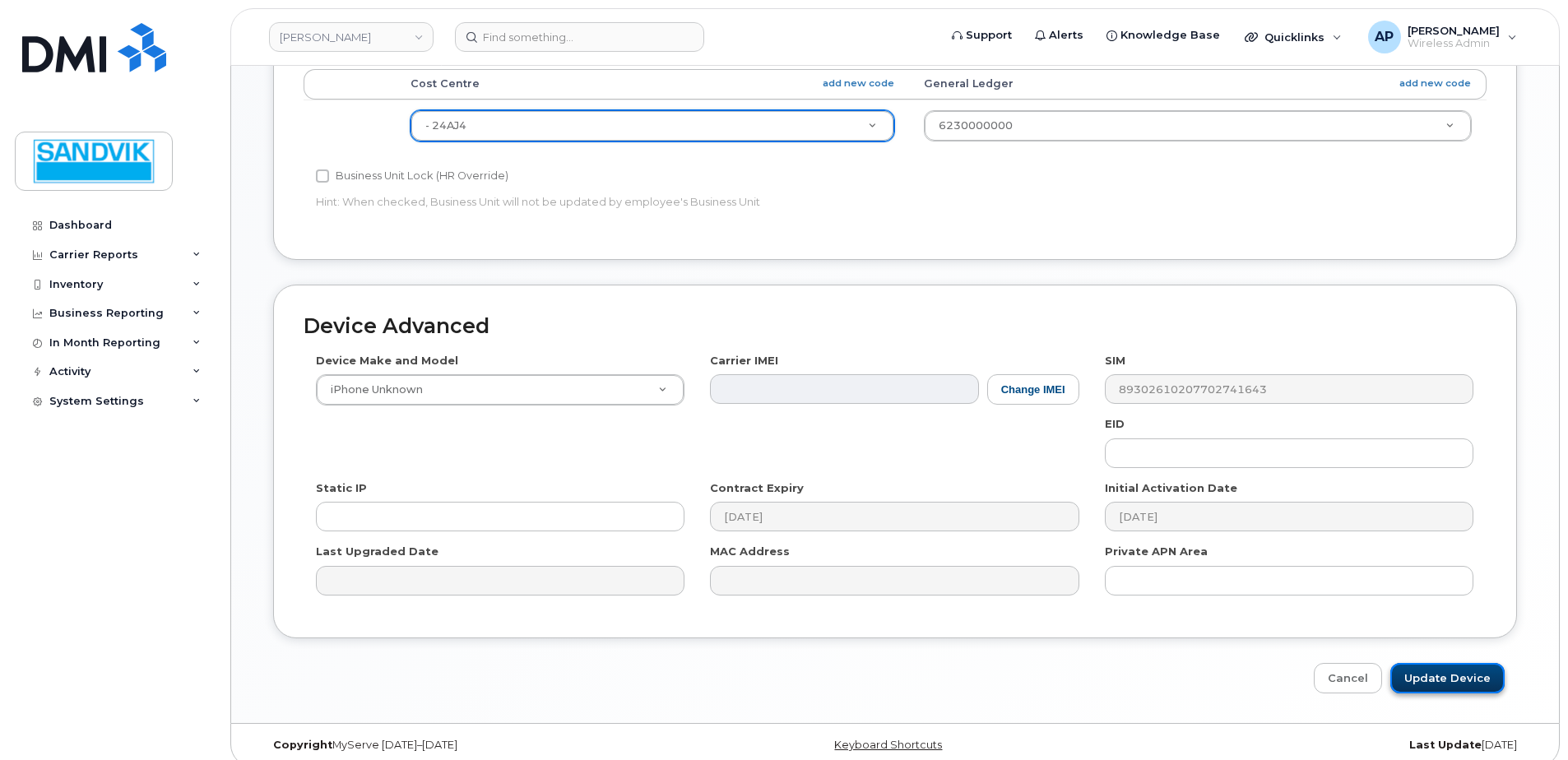
click at [1457, 664] on input "Update Device" at bounding box center [1447, 678] width 114 height 30
type input "Saving..."
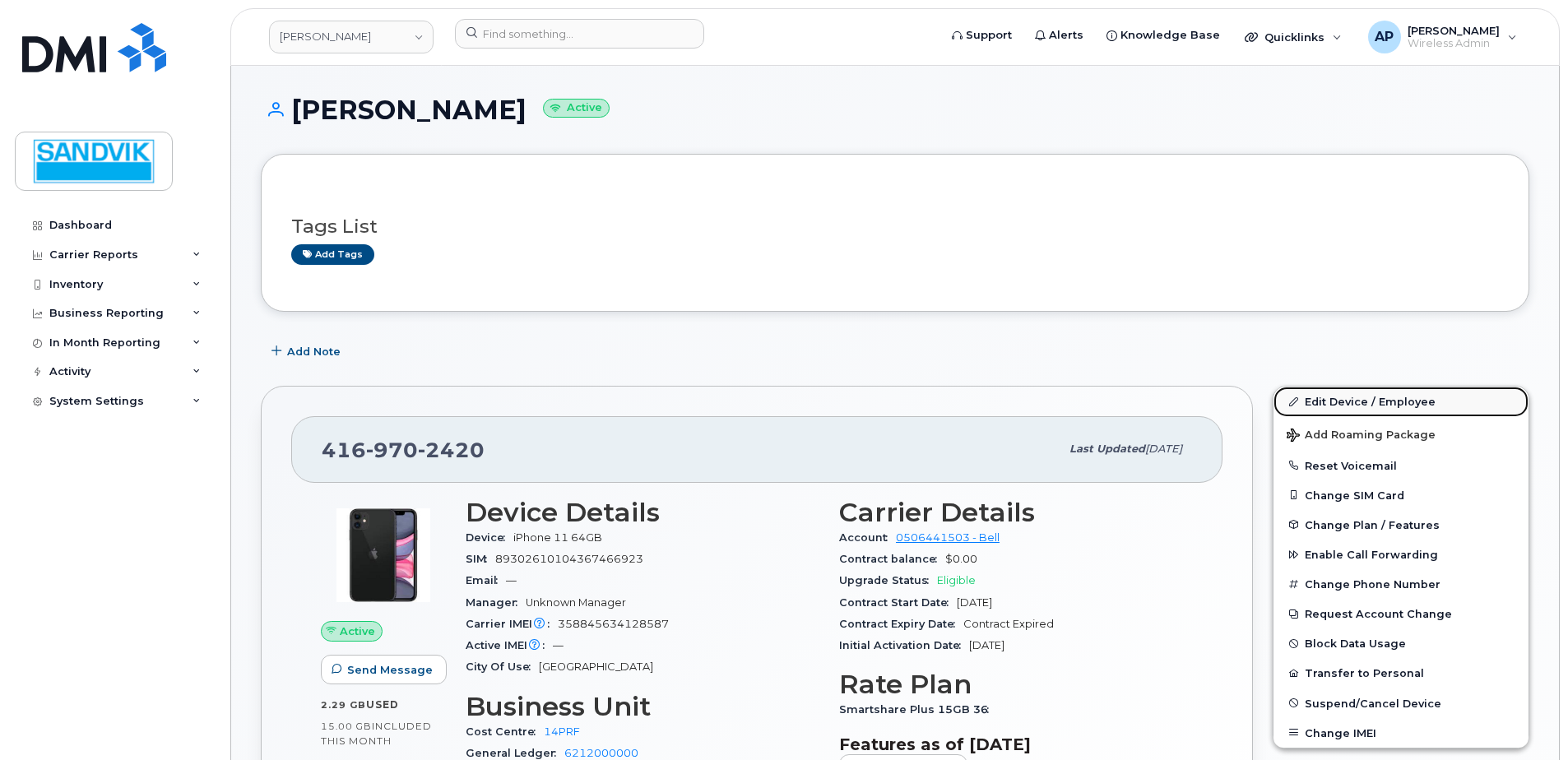
click at [1324, 401] on link "Edit Device / Employee" at bounding box center [1400, 402] width 255 height 30
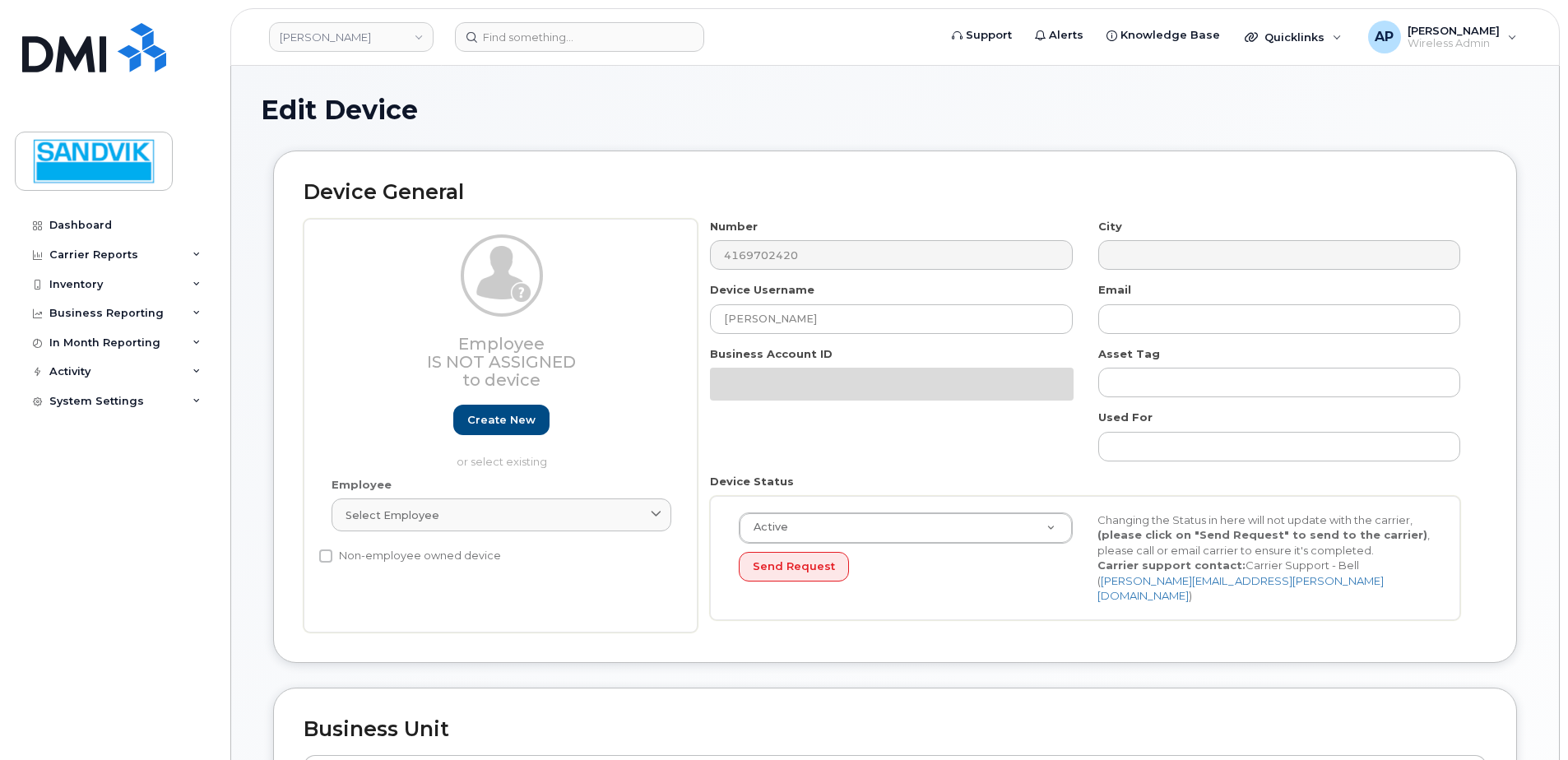
select select "582100"
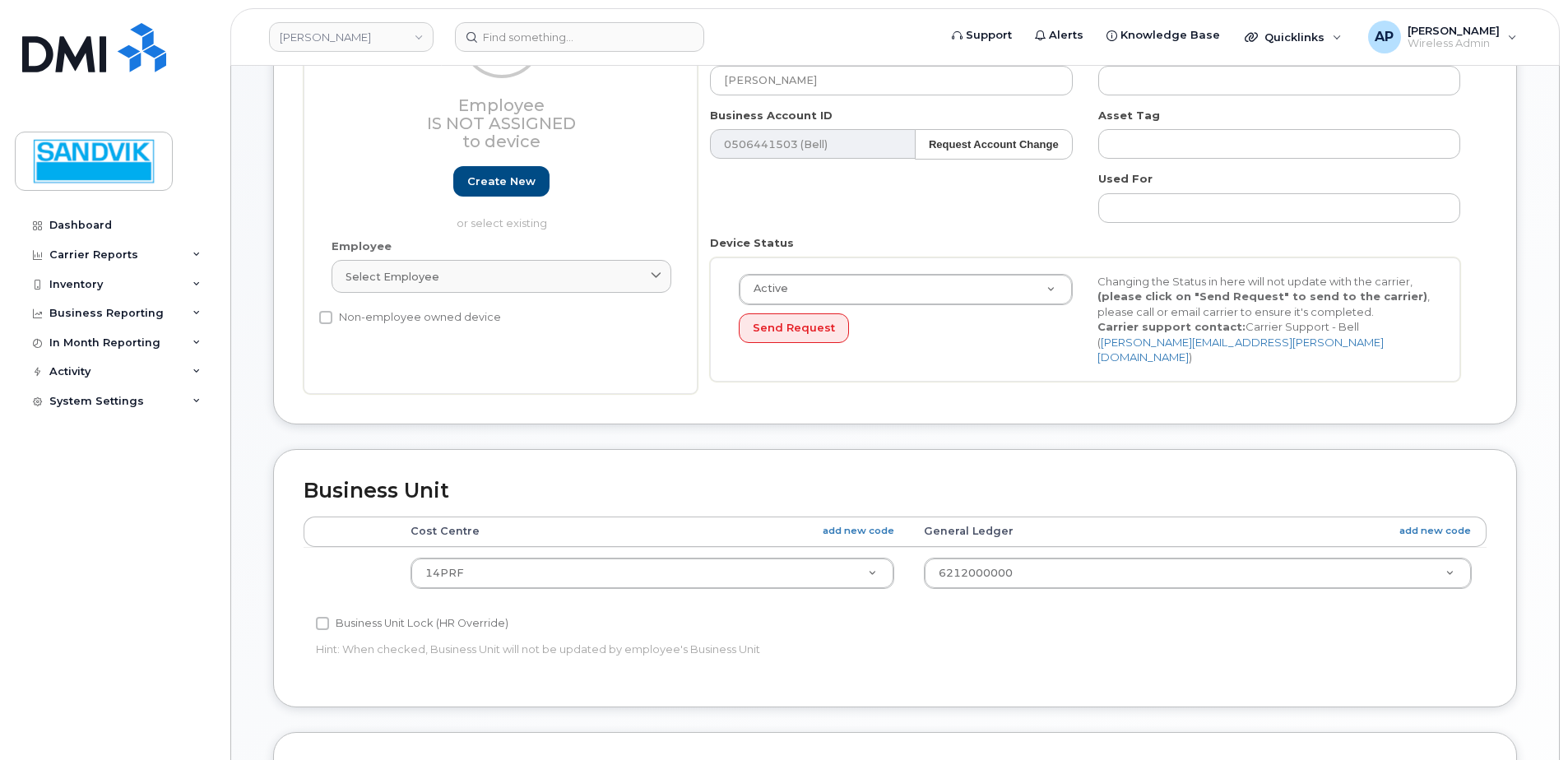
scroll to position [329, 0]
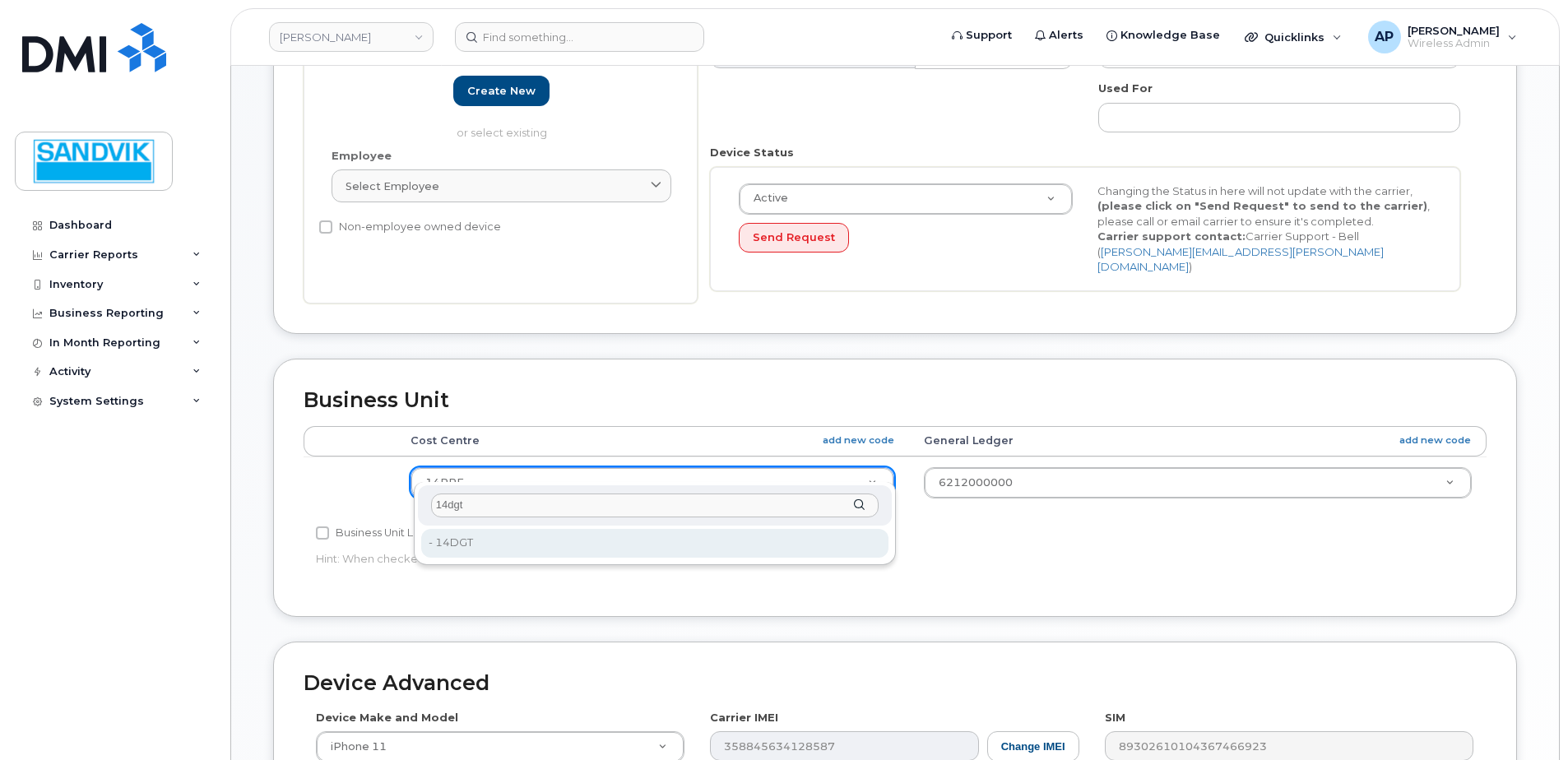
type input "14dgt"
type input "4694447"
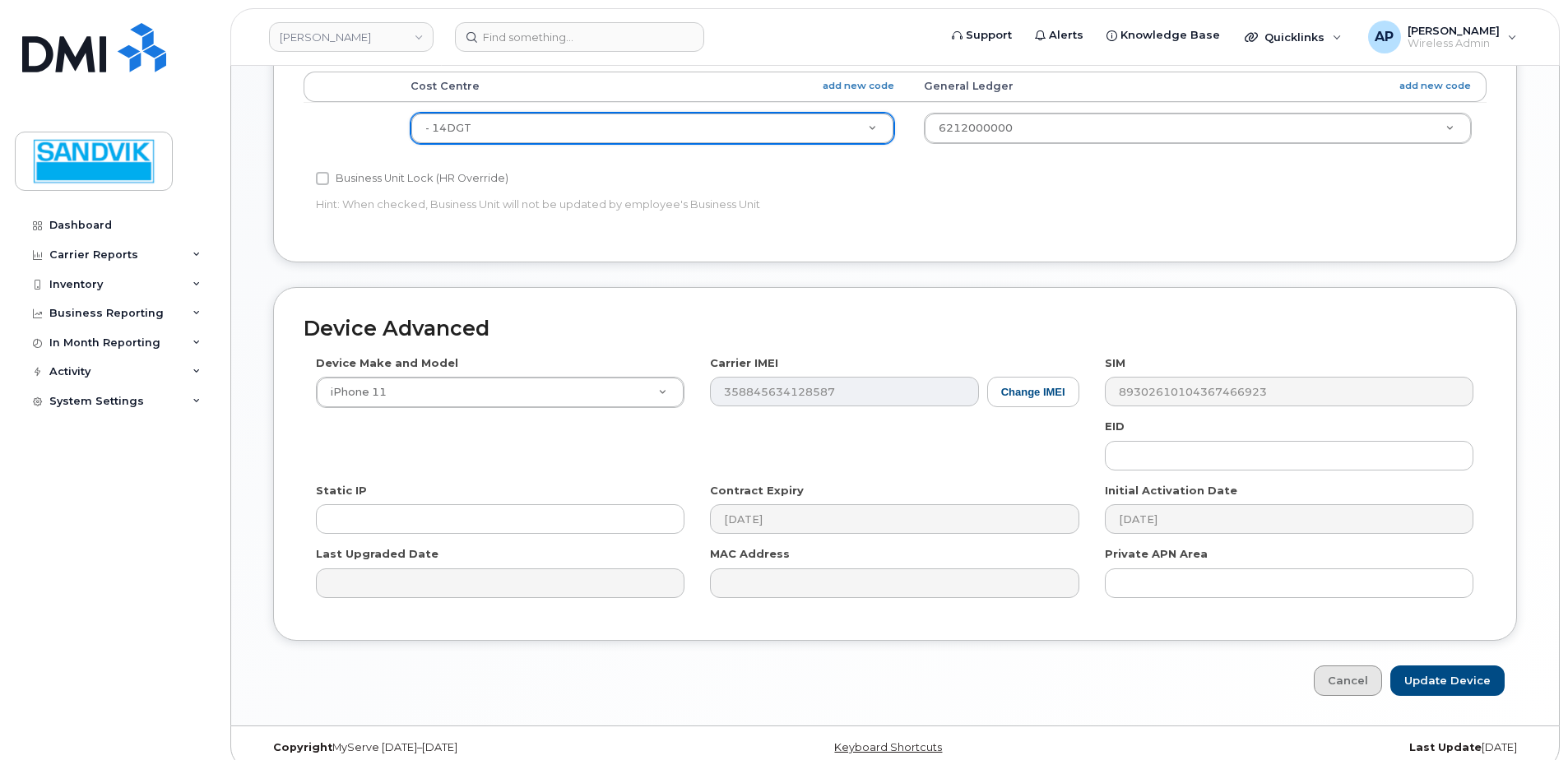
scroll to position [686, 0]
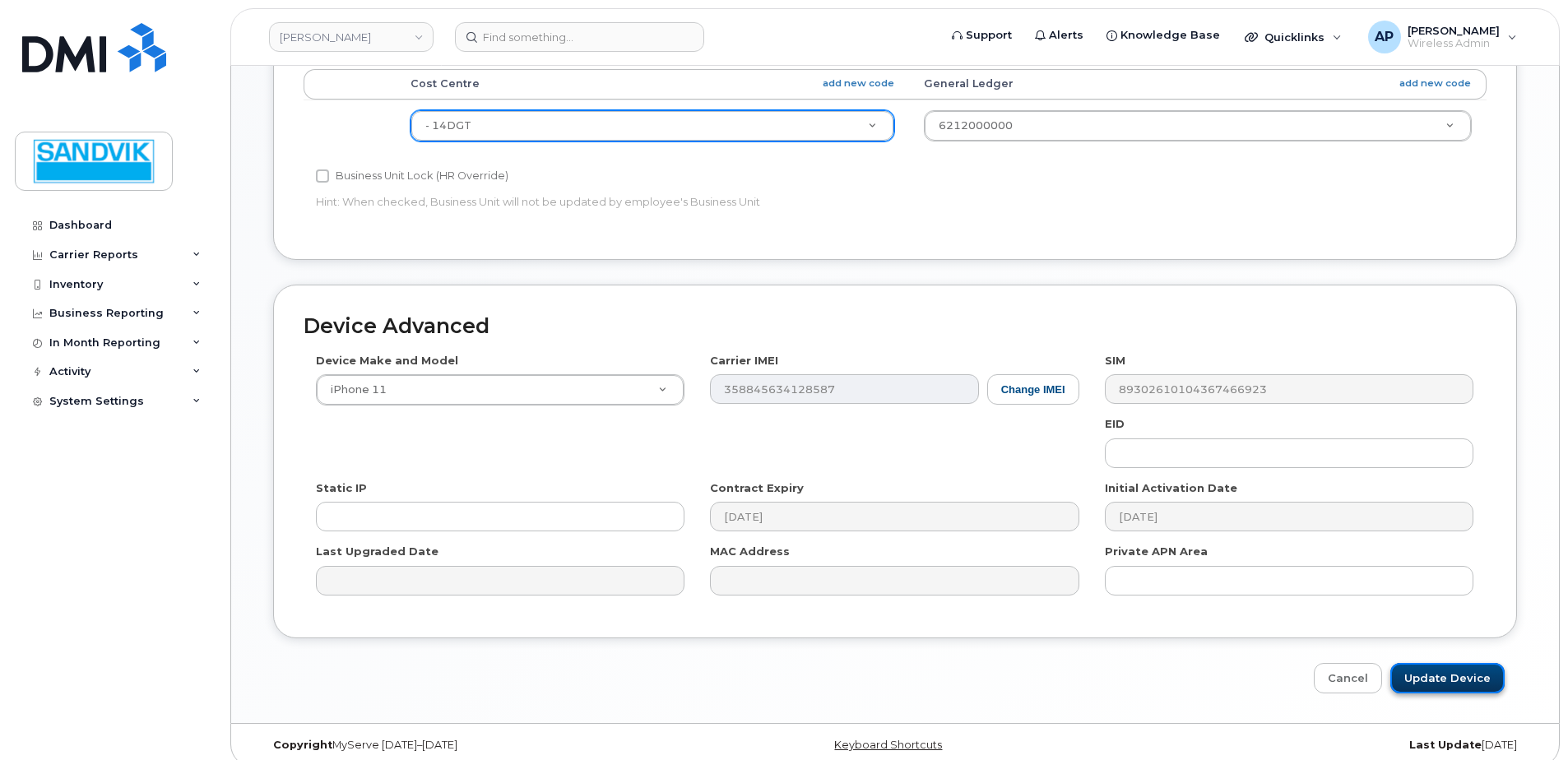
click at [1427, 663] on input "Update Device" at bounding box center [1447, 678] width 114 height 30
type input "Saving..."
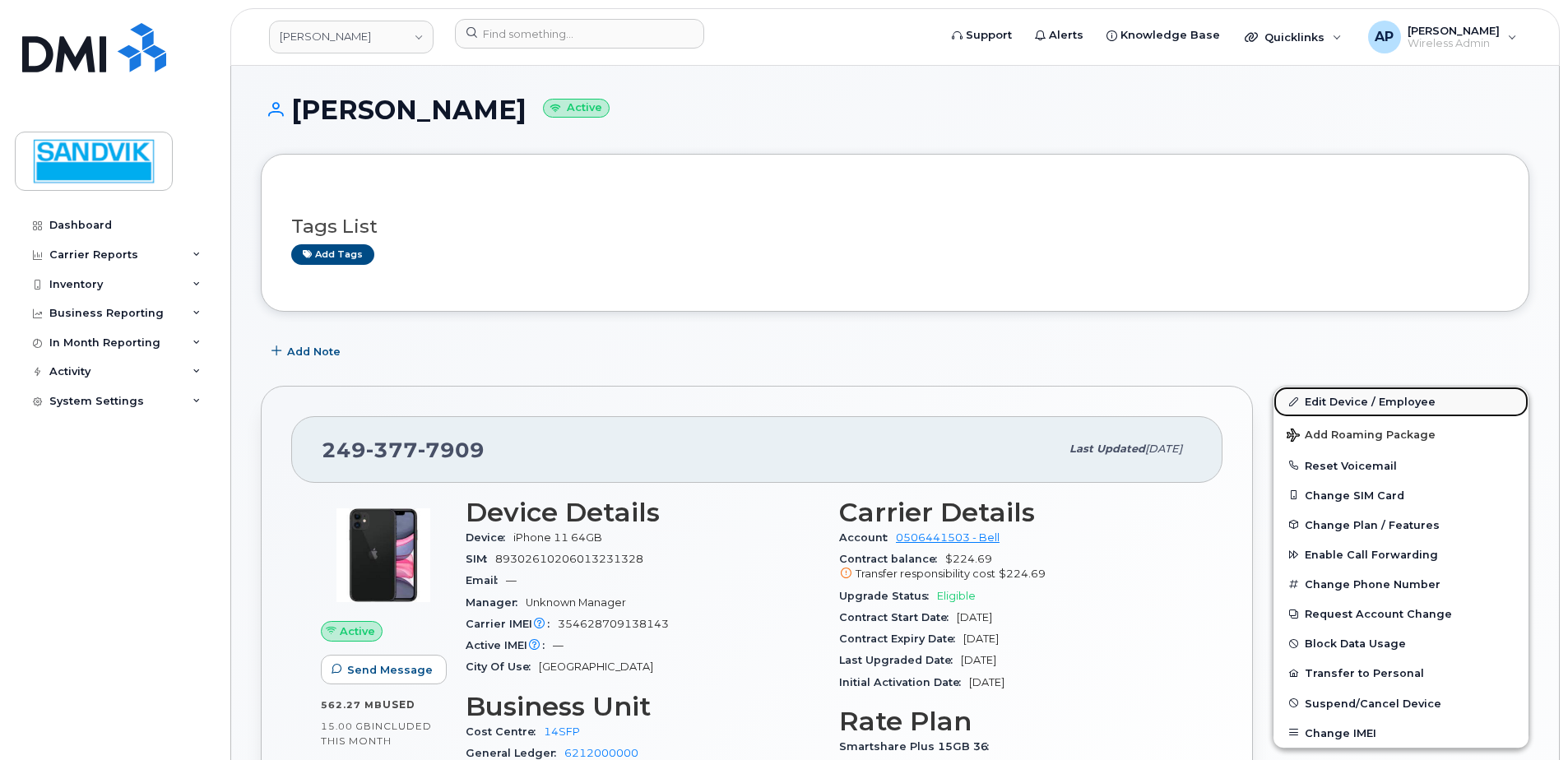
click at [1324, 403] on link "Edit Device / Employee" at bounding box center [1400, 402] width 255 height 30
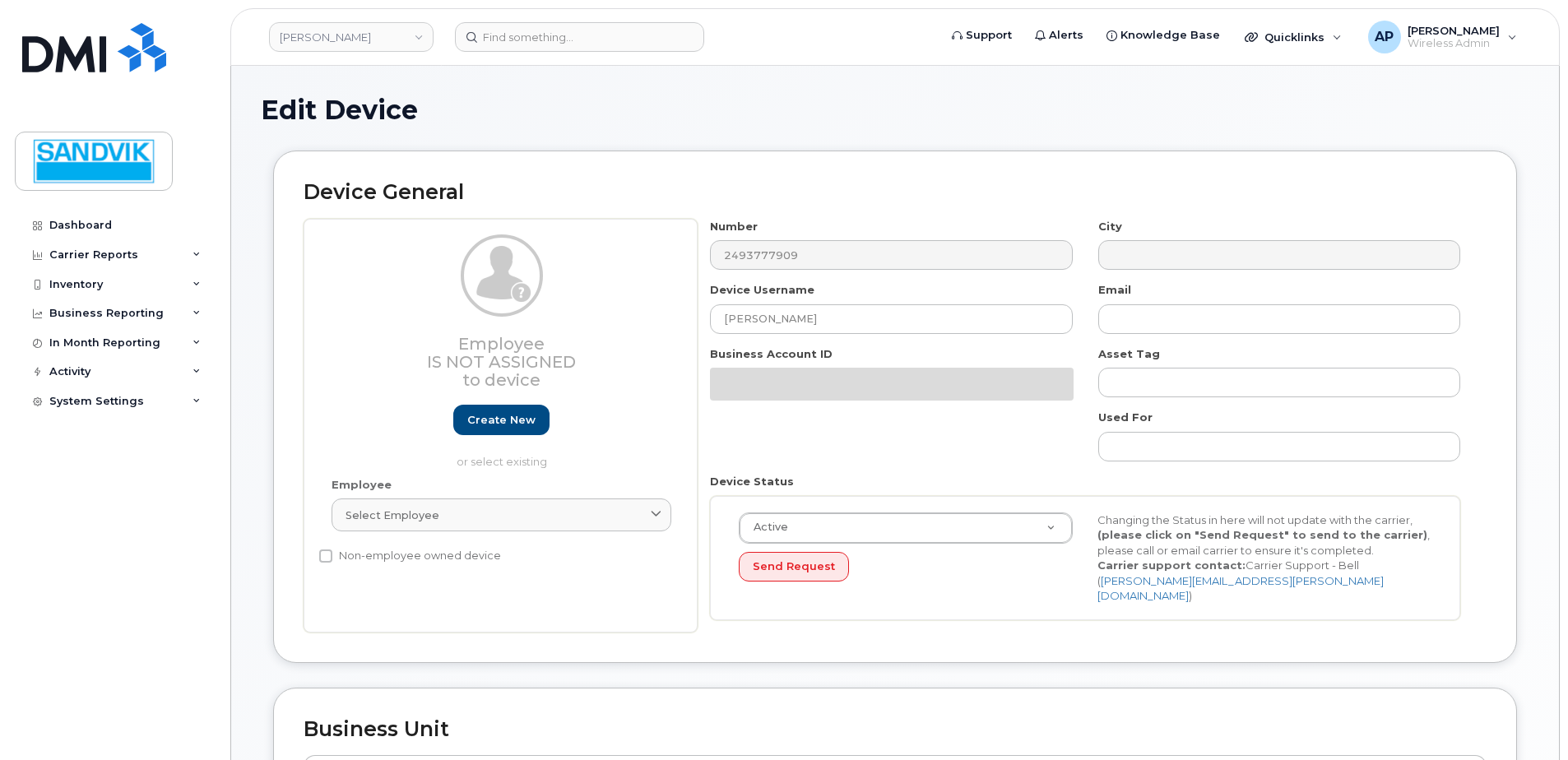
select select "582100"
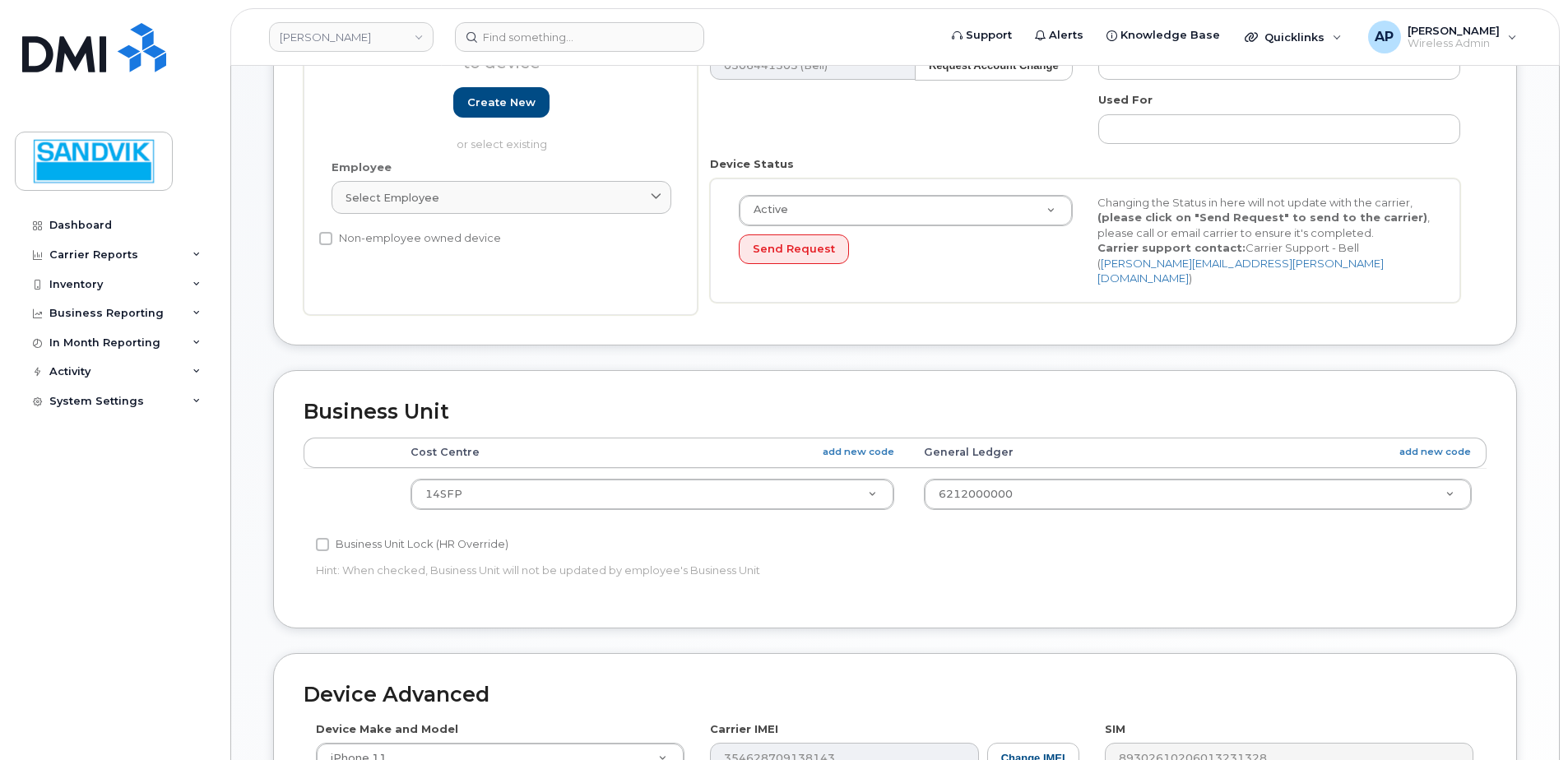
scroll to position [329, 0]
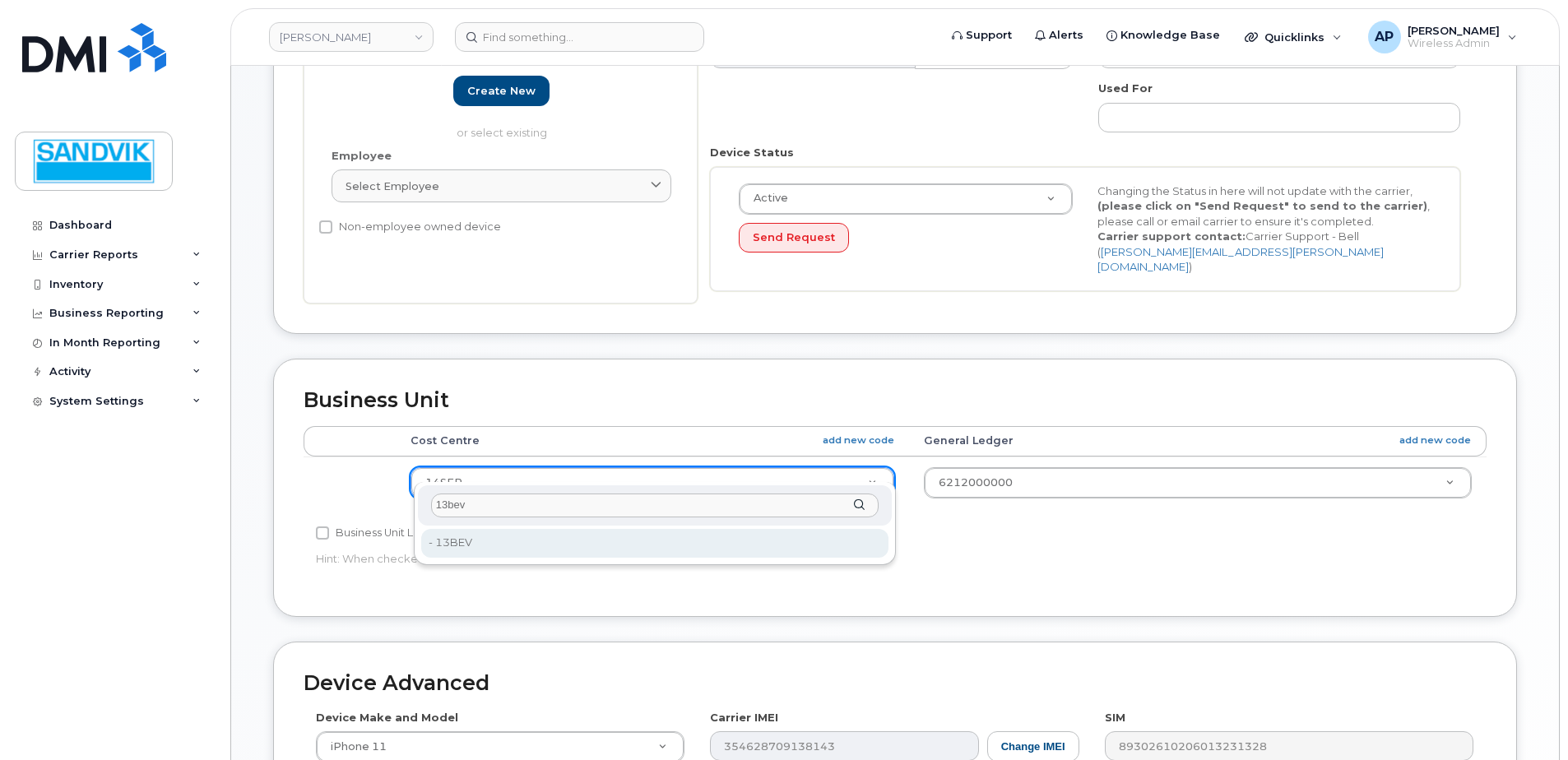
type input "13bev"
type input "4134738"
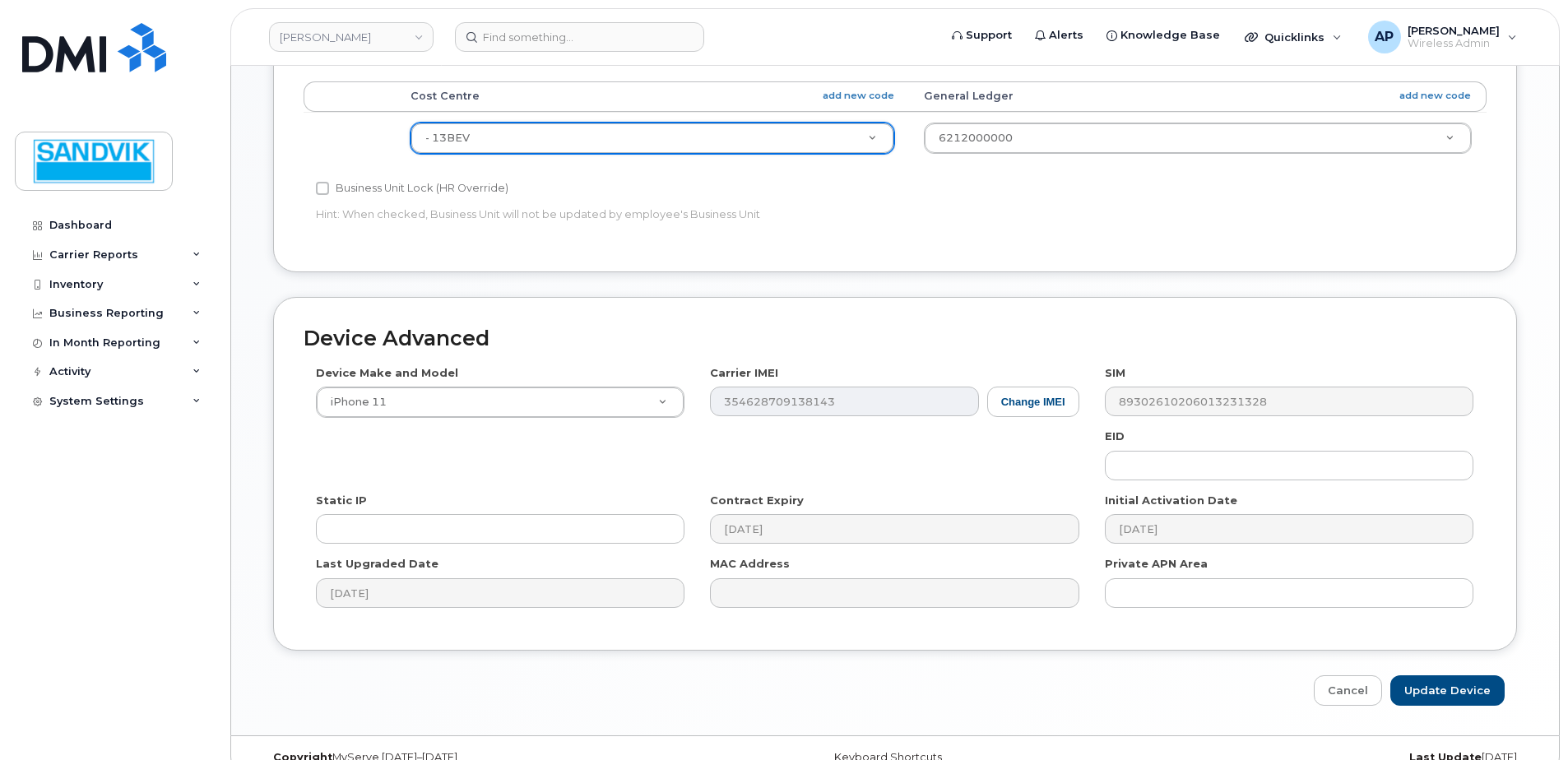
scroll to position [686, 0]
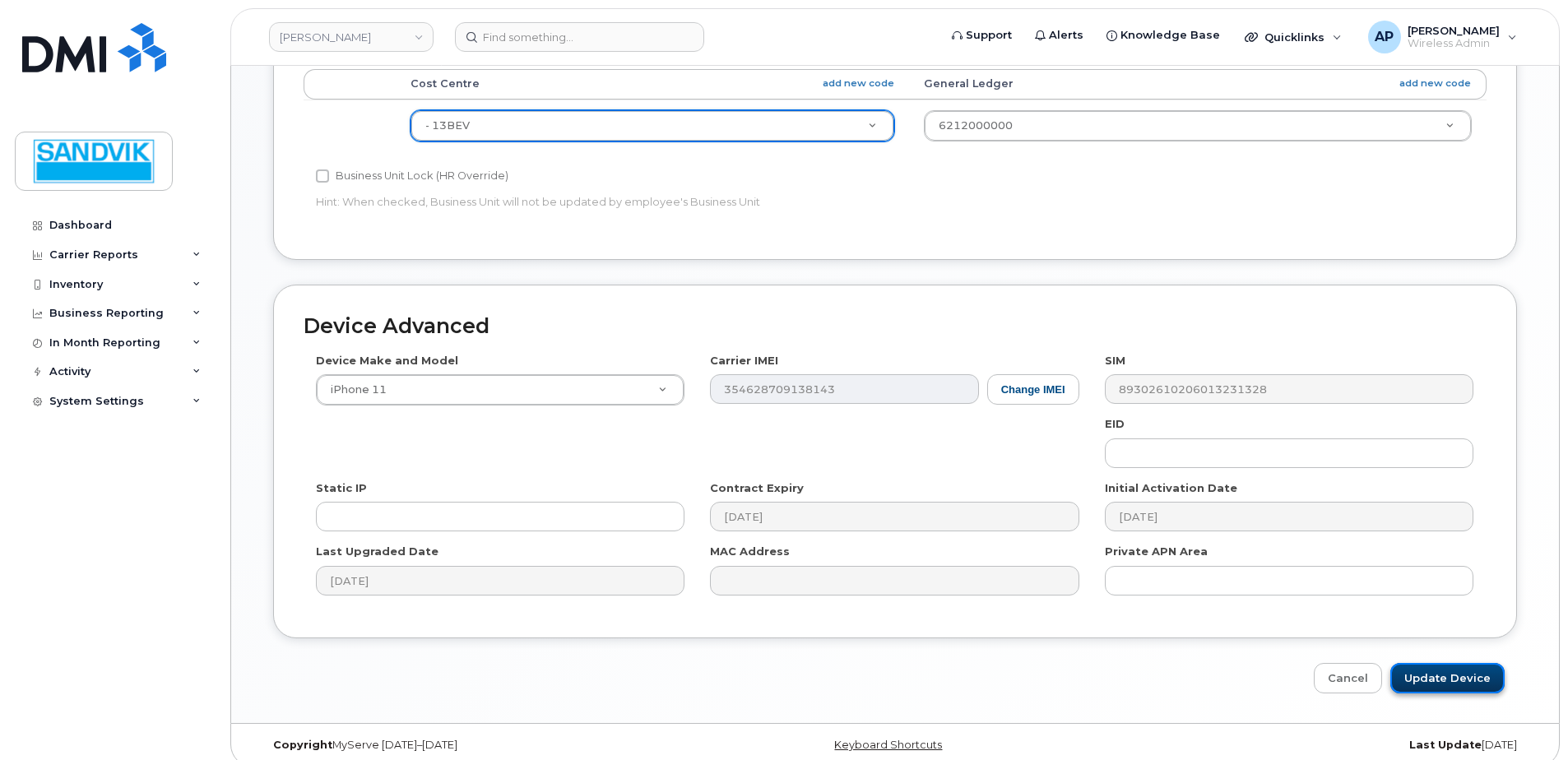
click at [1442, 663] on input "Update Device" at bounding box center [1447, 678] width 114 height 30
type input "Saving..."
